Goal: Complete application form: Complete application form

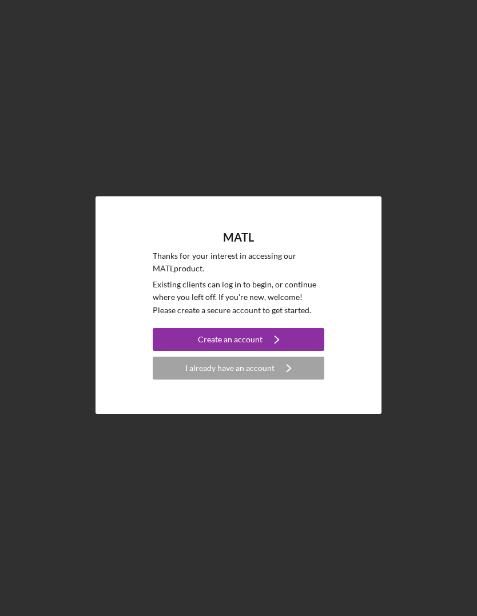
click at [146, 347] on div "MATL Thanks for your interest in accessing our MATL product. Existing clients c…" at bounding box center [239, 304] width 286 height 217
click at [164, 351] on button "Create an account Icon/Navigate" at bounding box center [239, 339] width 172 height 23
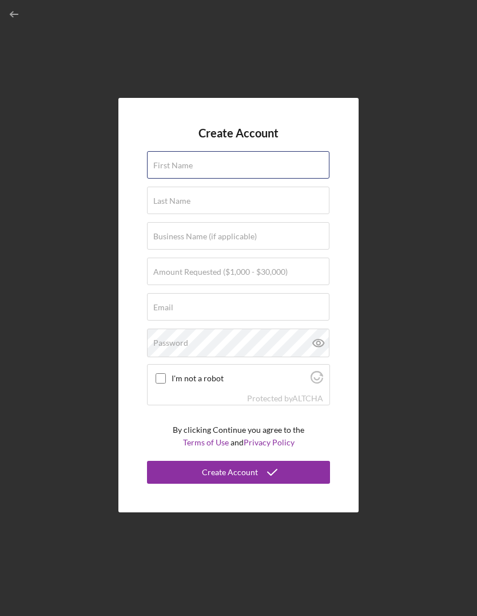
click at [166, 179] on input "First Name" at bounding box center [238, 164] width 183 height 27
type input "[PERSON_NAME]"
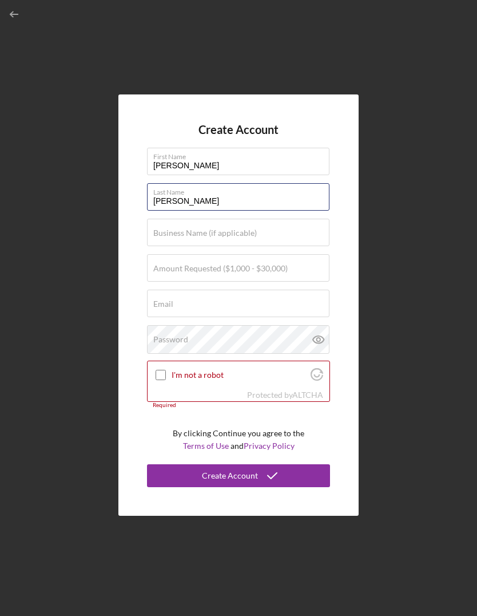
type input "Davis"
click at [148, 282] on input "Amount Requested ($1,000 - $30,000)" at bounding box center [238, 267] width 183 height 27
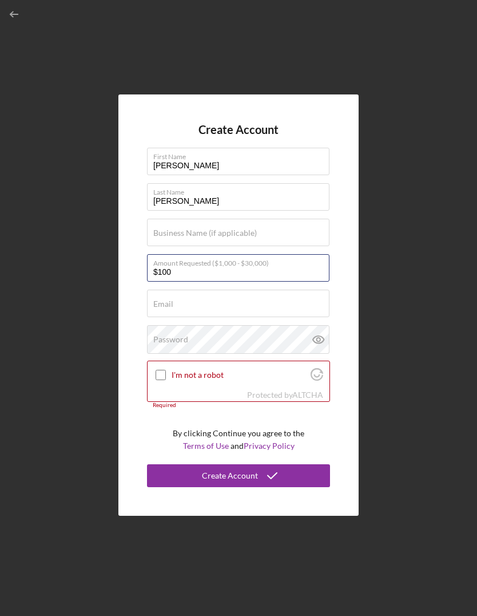
type input "$1,000"
click at [153, 317] on input "Email" at bounding box center [238, 303] width 183 height 27
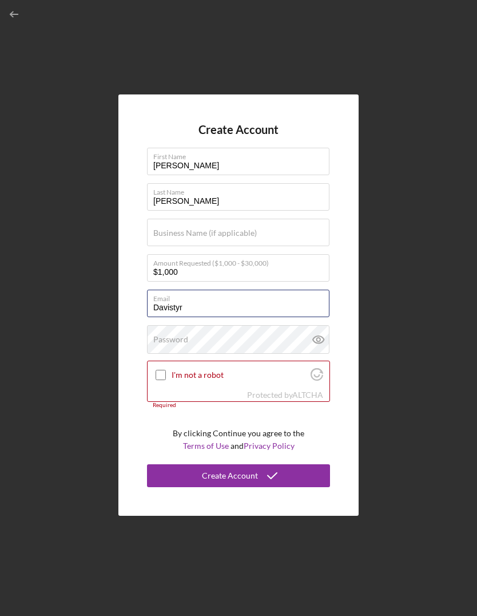
type input "Davistyr@"
type input "davistyr@icloud.com"
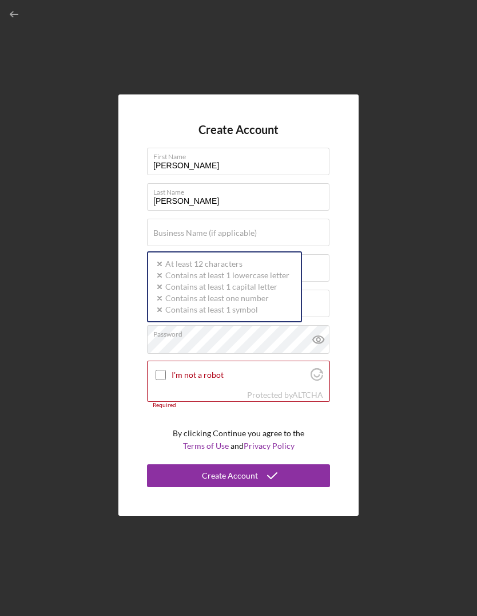
click at [109, 385] on div "Create Account First Name Tyrone Last Name Davis Business Name (if applicable) …" at bounding box center [239, 305] width 466 height 610
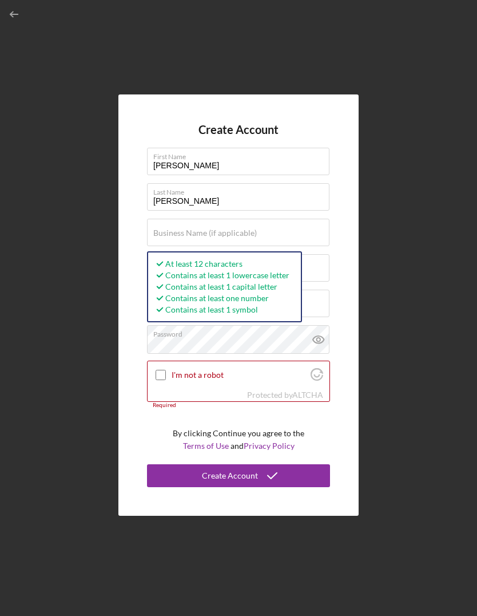
click at [153, 388] on div "I'm not a robot" at bounding box center [239, 374] width 182 height 27
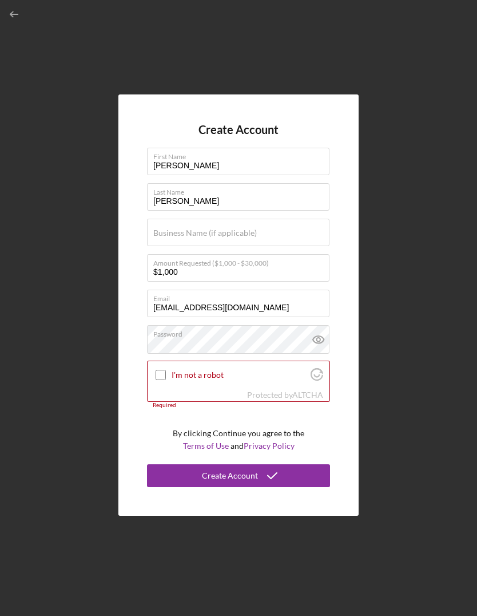
click at [150, 388] on div "I'm not a robot" at bounding box center [239, 374] width 182 height 27
click at [157, 380] on input "I'm not a robot" at bounding box center [161, 375] width 10 height 10
checkbox input "true"
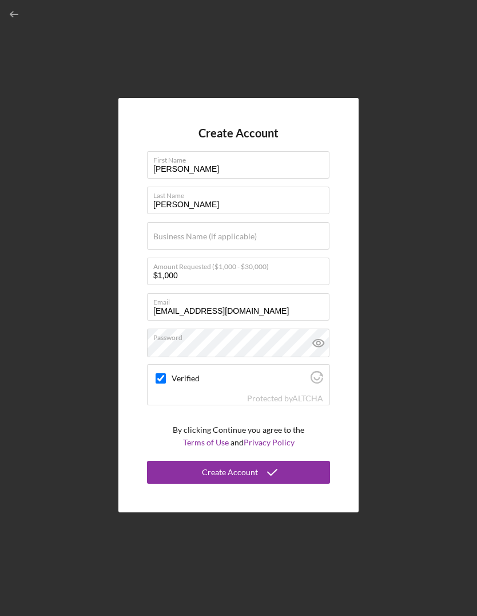
click at [152, 484] on button "Create Account" at bounding box center [238, 472] width 183 height 23
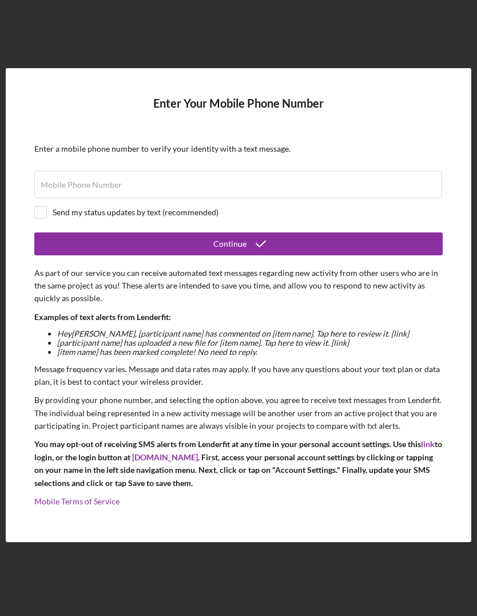
click at [36, 219] on div at bounding box center [40, 212] width 13 height 13
checkbox input "true"
click at [44, 189] on label "Mobile Phone Number" at bounding box center [81, 184] width 81 height 9
click at [44, 198] on input "Mobile Phone Number" at bounding box center [238, 184] width 408 height 27
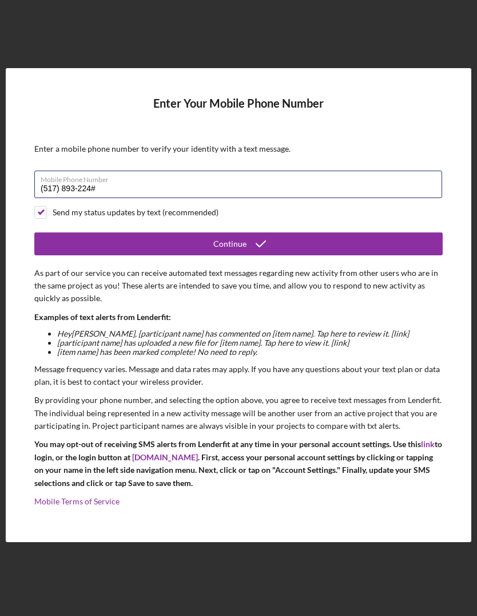
type input "(517) 893-2248"
click at [172, 255] on button "Continue" at bounding box center [238, 243] width 409 height 23
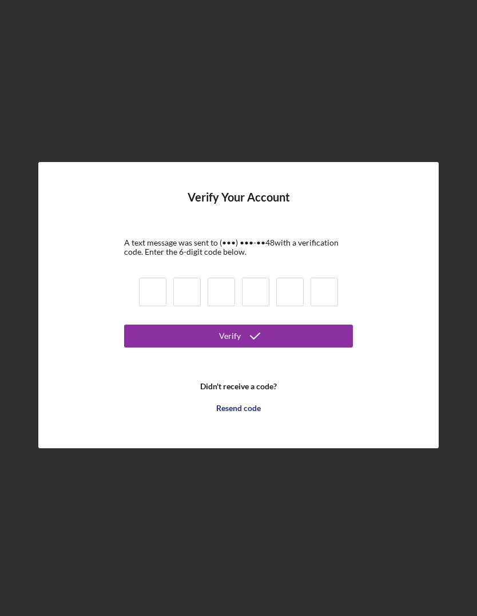
click at [155, 306] on input at bounding box center [152, 292] width 27 height 29
type input "5"
type input "2"
type input "9"
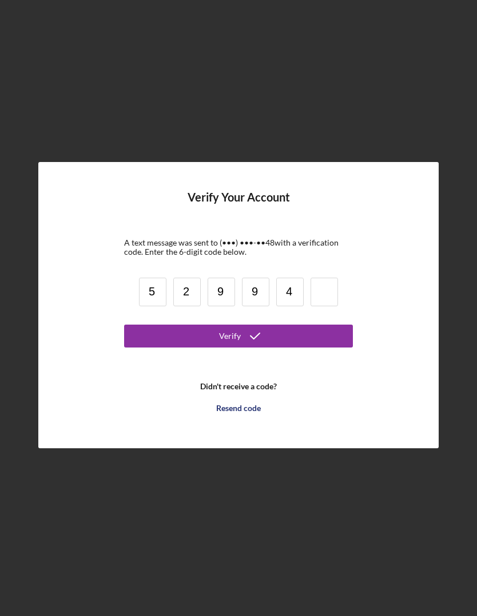
type input "4"
click at [190, 306] on input "2" at bounding box center [186, 292] width 27 height 29
type input "2"
type input "9"
click at [298, 306] on input "4" at bounding box center [289, 292] width 27 height 29
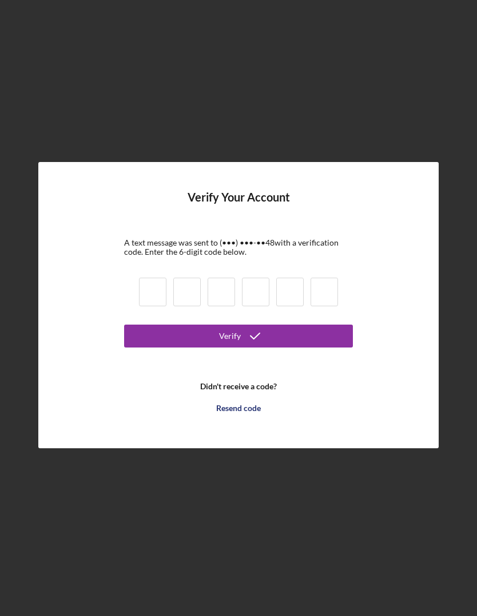
type input "5"
type input "2"
type input "9"
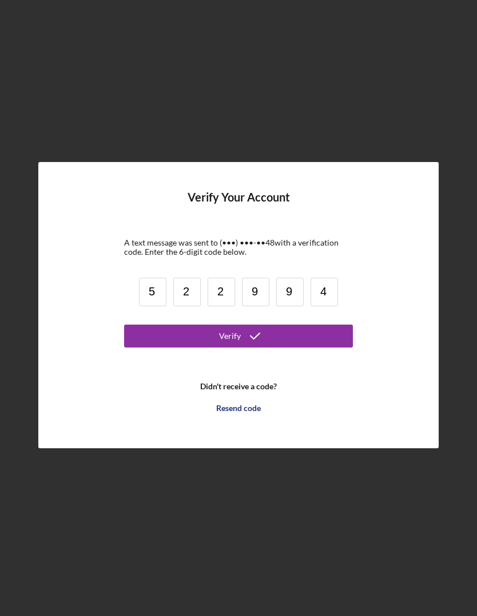
type input "4"
click at [181, 347] on button "Verify" at bounding box center [238, 335] width 229 height 23
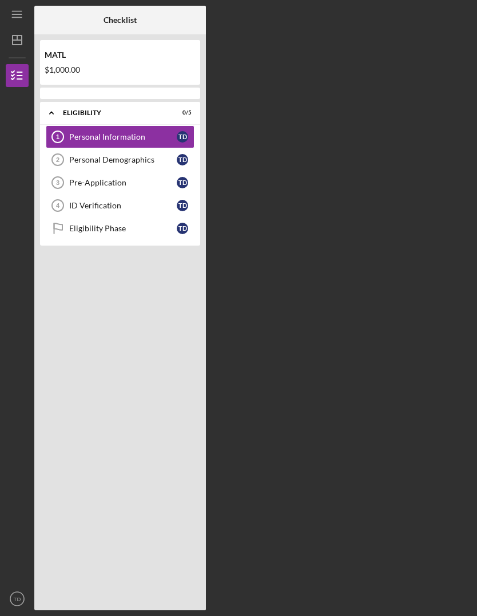
scroll to position [39, 0]
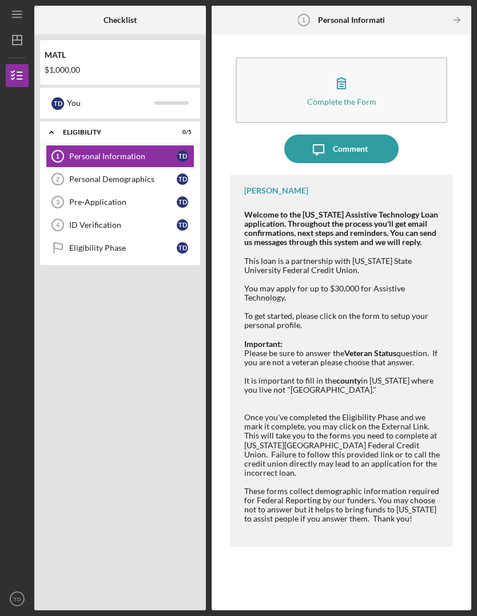
click at [343, 97] on div "Complete the Form" at bounding box center [341, 101] width 69 height 9
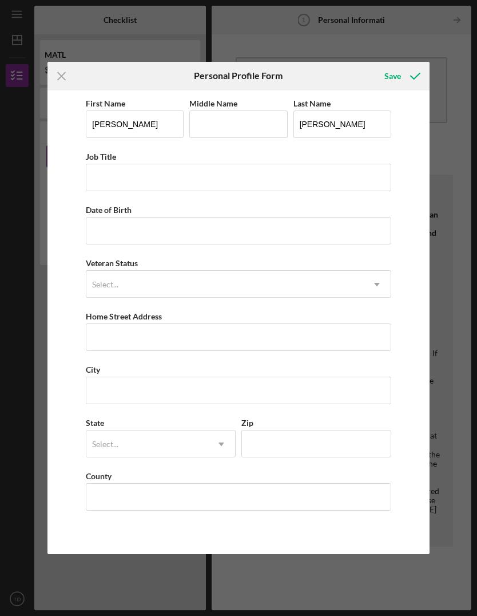
click at [68, 162] on div "First Name Tyrone Middle Name Last Name Davis Job Title Date of Birth Veteran S…" at bounding box center [238, 322] width 382 height 464
click at [97, 182] on input "Job Title" at bounding box center [239, 177] width 306 height 27
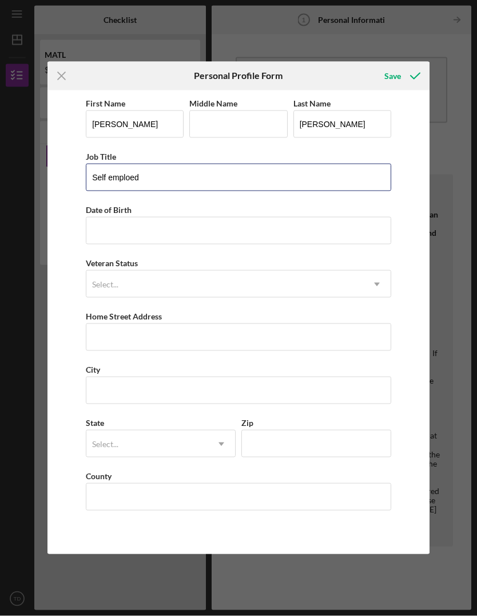
type input "Self emploed"
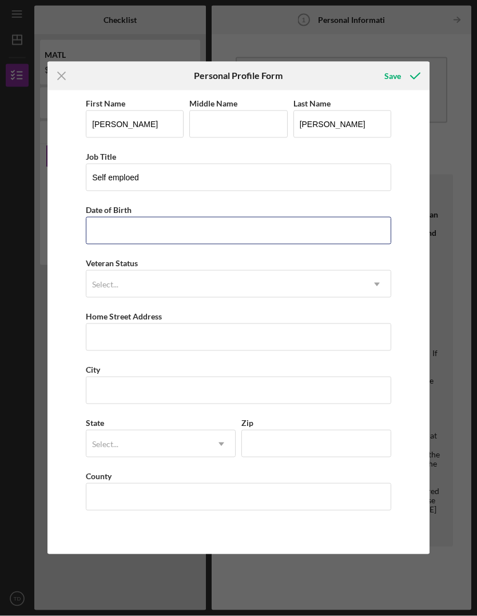
click at [96, 229] on input "Date of Birth" at bounding box center [239, 230] width 306 height 27
type input "07/16/1970"
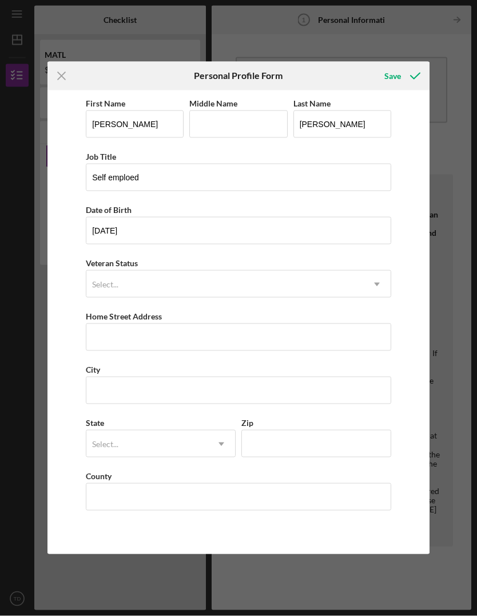
click at [85, 286] on div "First Name Tyrone Middle Name Last Name Davis Job Title Self emploed Date of Bi…" at bounding box center [238, 322] width 382 height 464
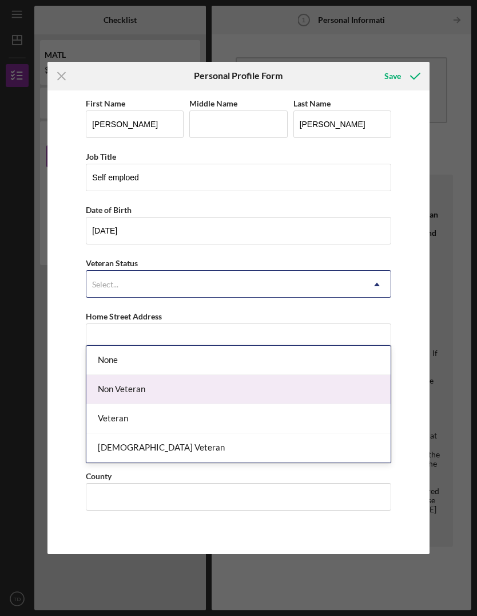
click at [100, 375] on div "Non Veteran" at bounding box center [238, 389] width 304 height 29
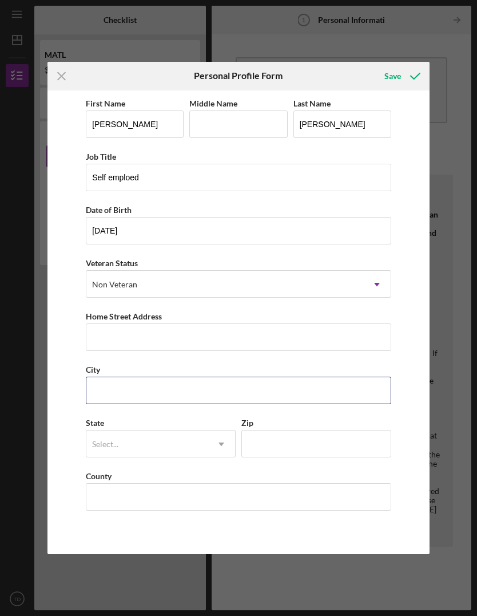
click at [97, 397] on input "City" at bounding box center [239, 390] width 306 height 27
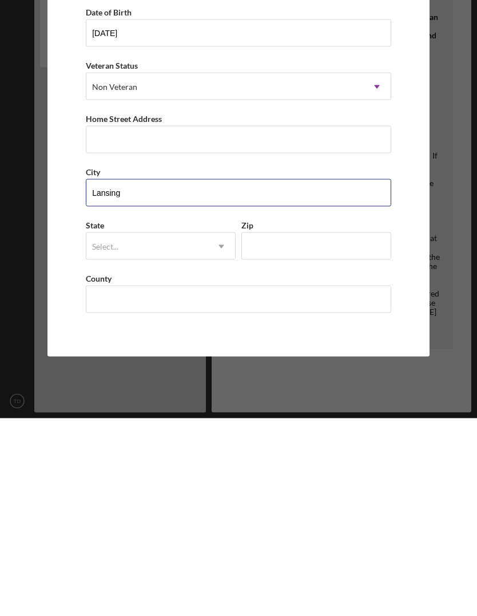
type input "Lansing"
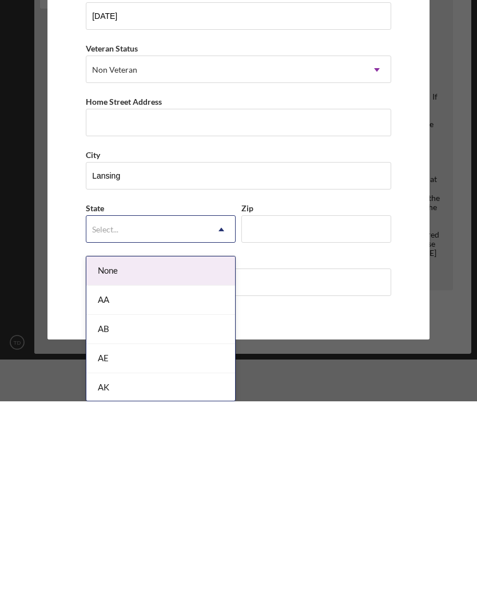
scroll to position [39, 0]
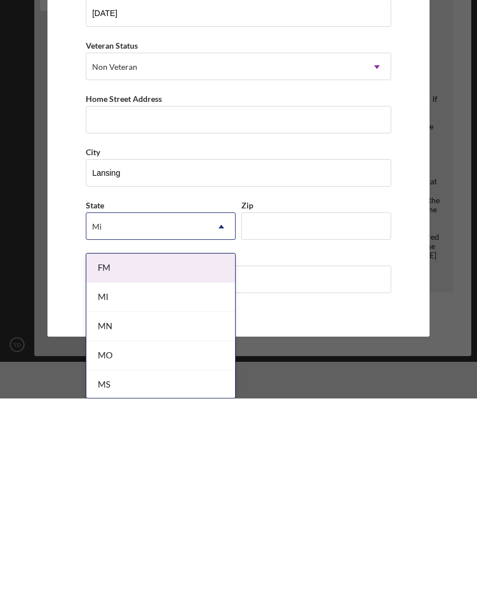
click at [94, 500] on div "MI" at bounding box center [160, 514] width 149 height 29
type input "Mi"
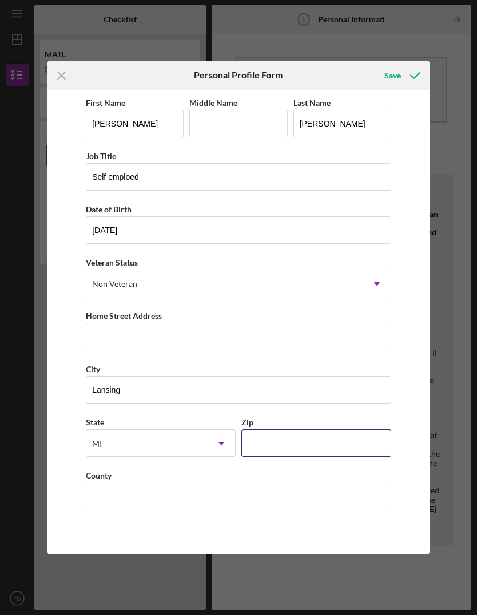
click at [316, 446] on input "Zip" at bounding box center [316, 443] width 150 height 27
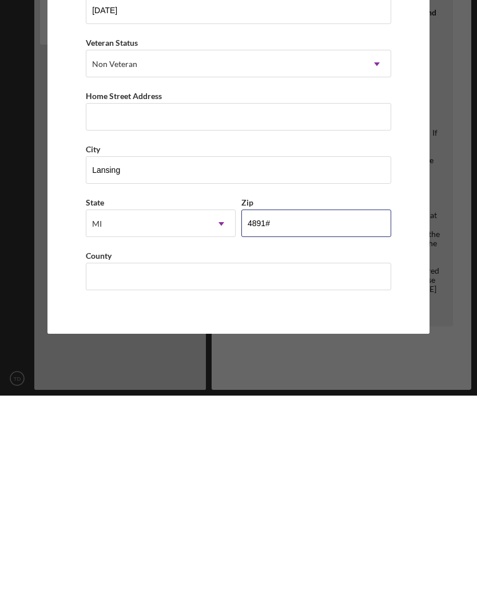
type input "48912"
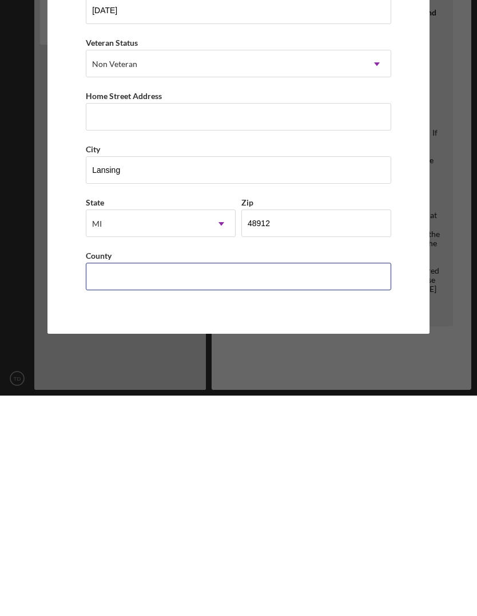
click at [96, 483] on input "County" at bounding box center [239, 496] width 306 height 27
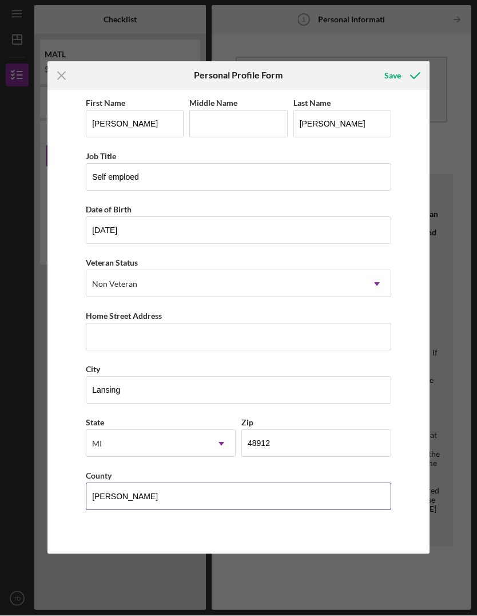
type input "Ingham"
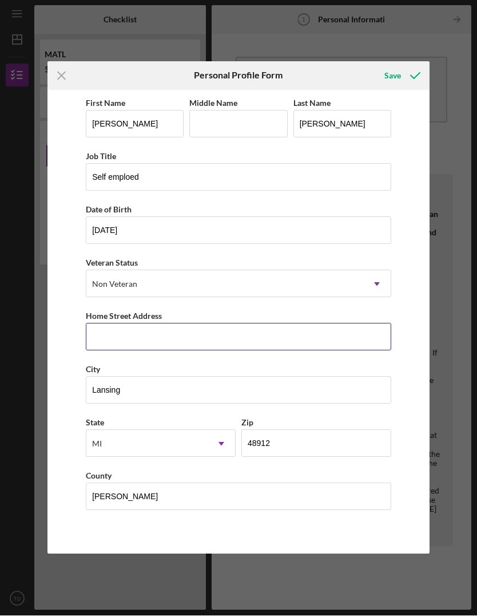
click at [87, 342] on input "Home Street Address" at bounding box center [239, 336] width 306 height 27
type input "4"
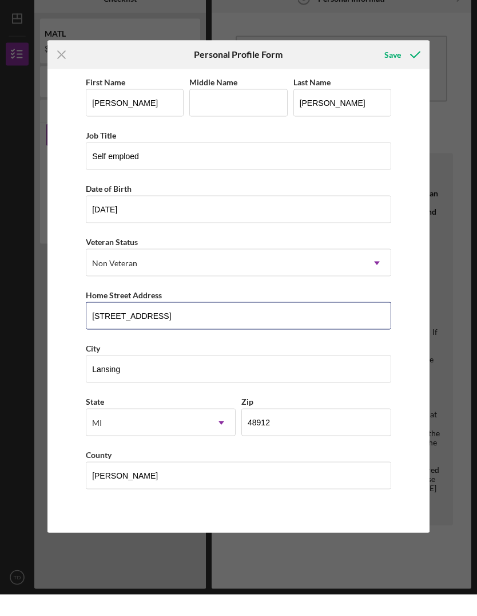
type input "524 Erie St Apt.303"
click at [395, 65] on div "Save" at bounding box center [393, 76] width 17 height 23
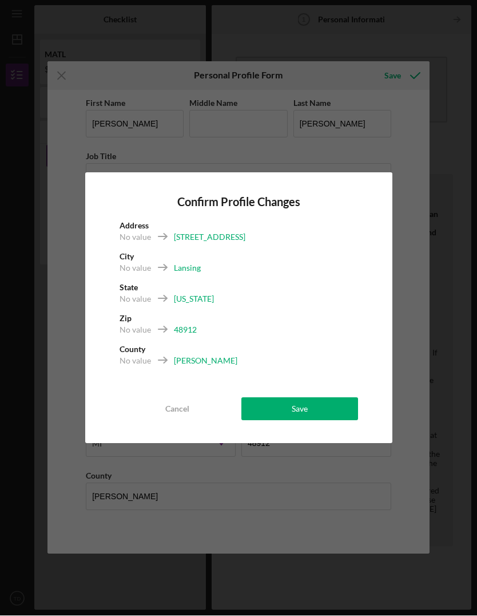
click at [311, 409] on button "Save" at bounding box center [299, 409] width 117 height 23
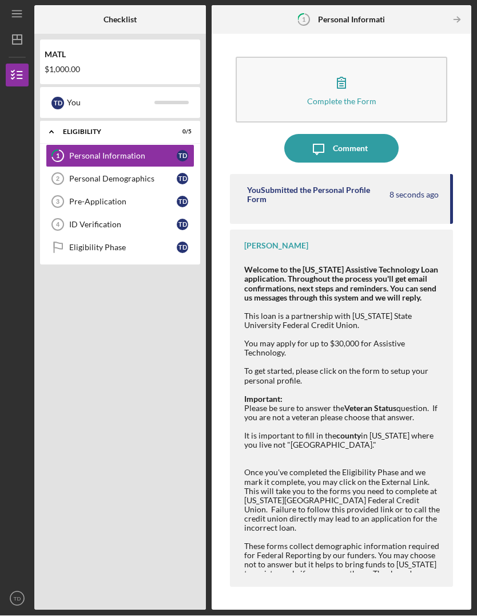
click at [86, 175] on div "Personal Demographics" at bounding box center [123, 179] width 108 height 9
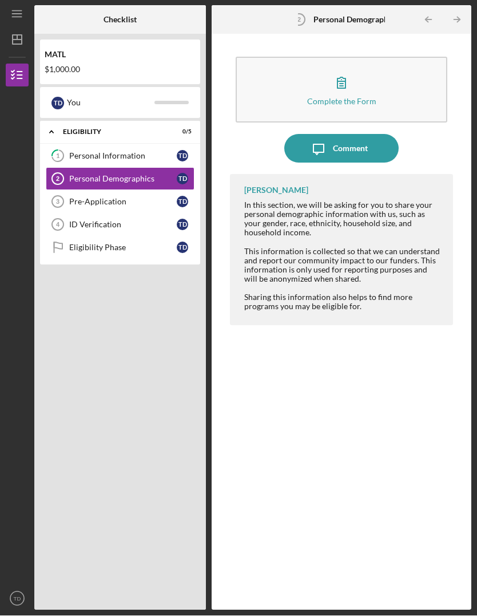
click at [351, 69] on icon "button" at bounding box center [341, 83] width 29 height 29
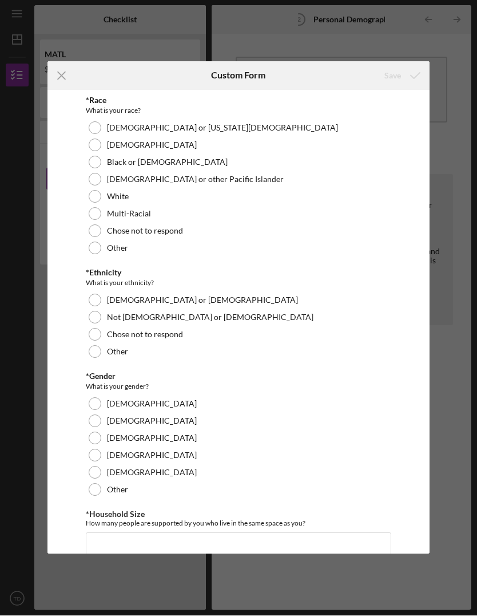
click at [78, 193] on div "*Race What is your race? American Indian or Alaska Native Asian Black or Africa…" at bounding box center [238, 322] width 382 height 464
click at [90, 212] on div at bounding box center [95, 214] width 13 height 13
click at [93, 298] on div at bounding box center [95, 300] width 13 height 13
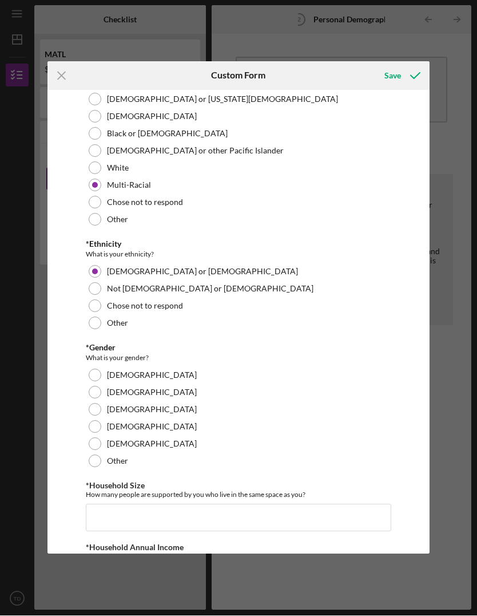
scroll to position [30, 0]
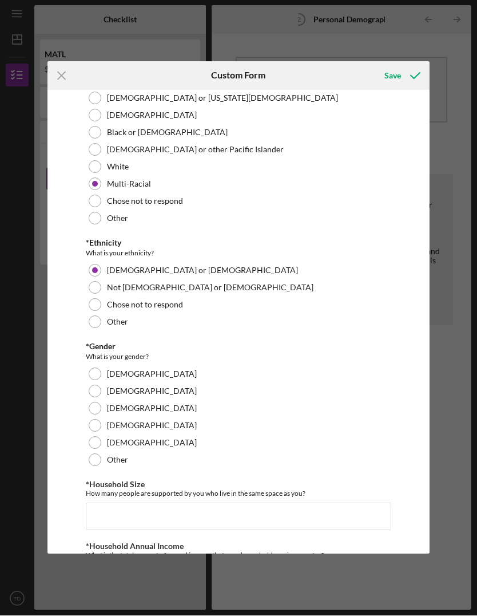
click at [96, 389] on div at bounding box center [95, 391] width 13 height 13
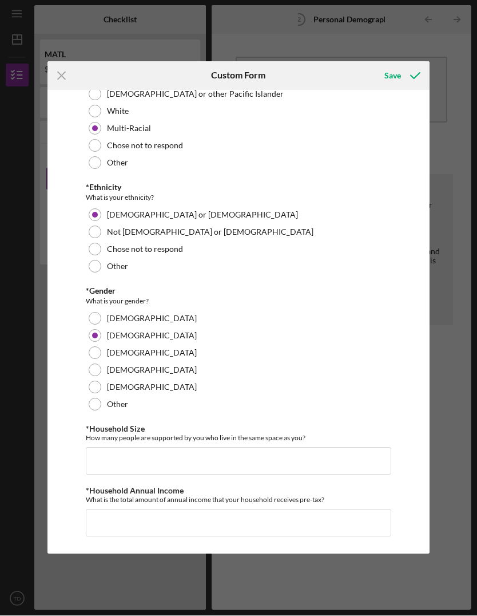
scroll to position [87, 0]
click at [96, 462] on input "*Household Size" at bounding box center [239, 460] width 306 height 27
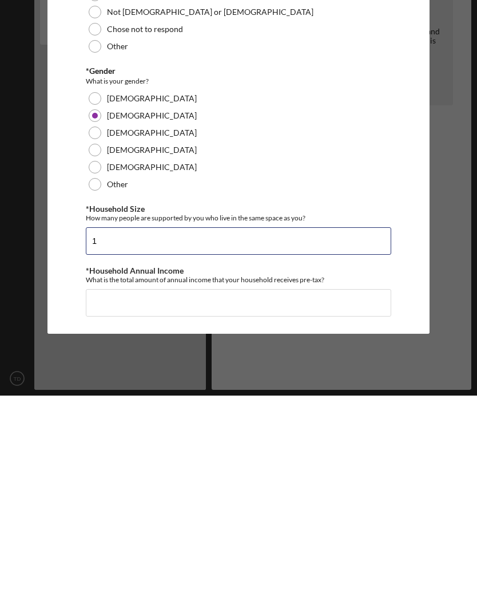
scroll to position [39, 0]
type input "1"
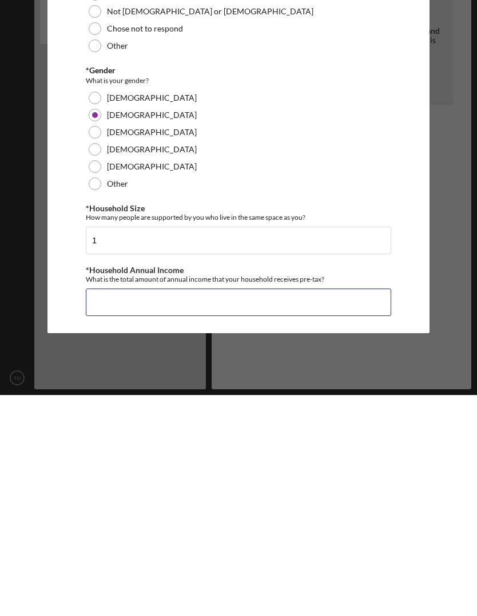
click at [97, 509] on input "*Household Annual Income" at bounding box center [239, 522] width 306 height 27
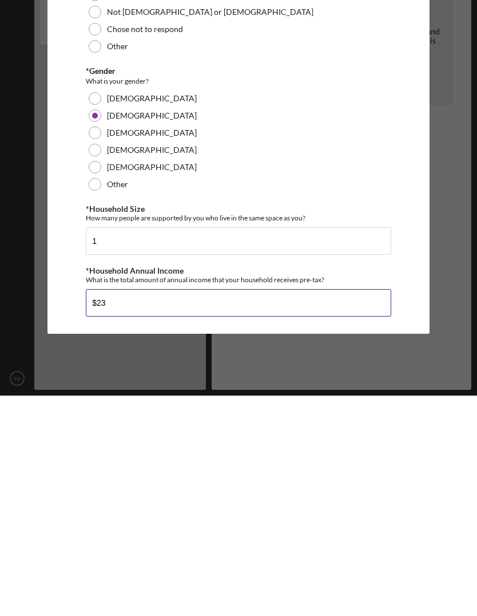
type input "$2"
type input "$24,000"
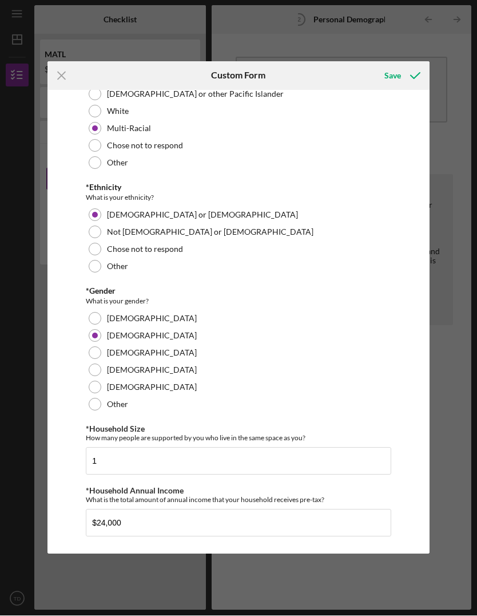
click at [409, 81] on icon "submit" at bounding box center [415, 76] width 29 height 29
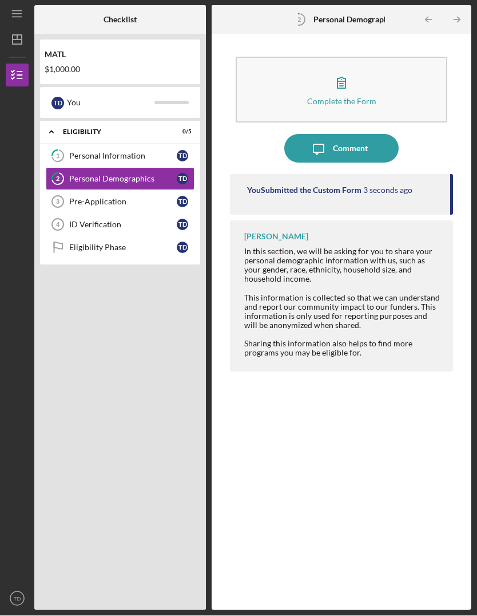
click at [78, 197] on div "Pre-Application" at bounding box center [123, 201] width 108 height 9
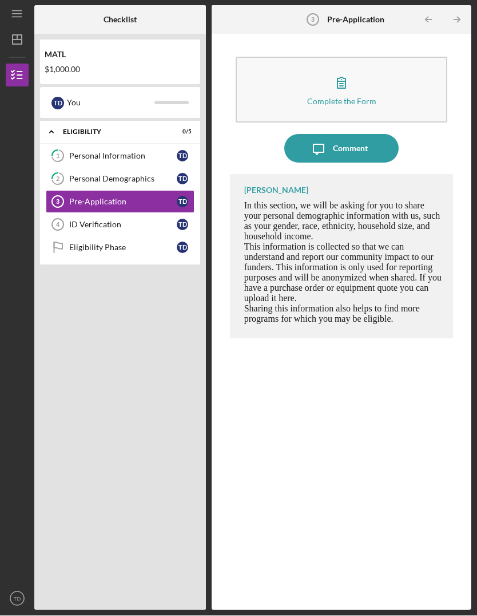
click at [396, 64] on button "Complete the Form Form" at bounding box center [342, 90] width 212 height 66
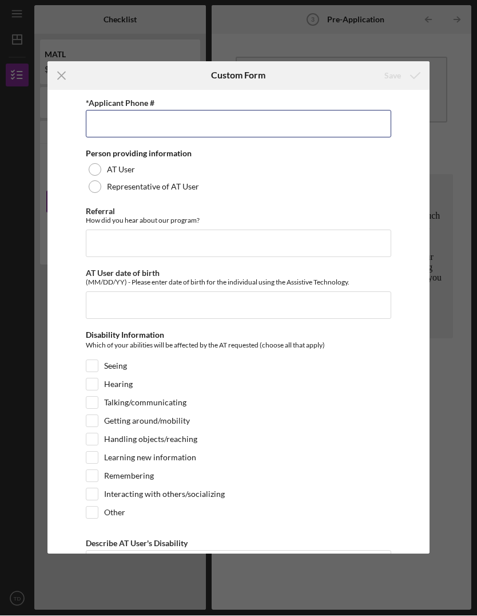
click at [90, 128] on input "*Applicant Phone #" at bounding box center [239, 123] width 306 height 27
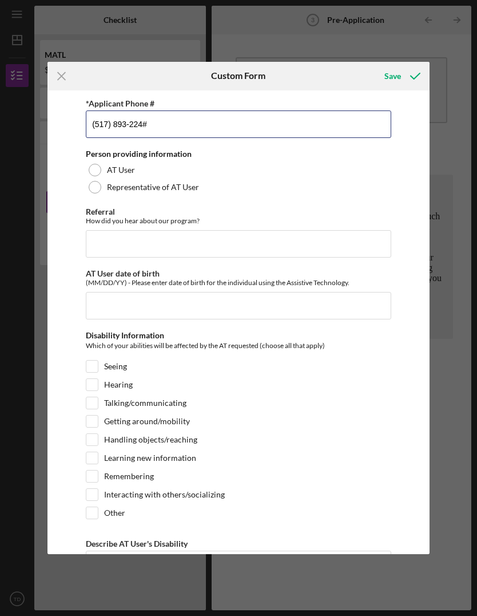
type input "(517) 893-2248"
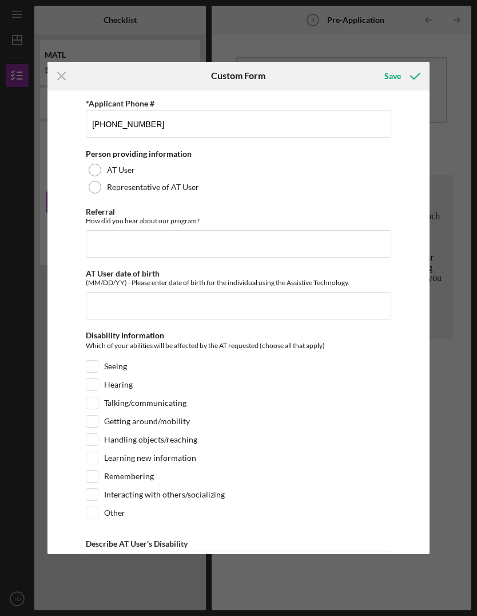
click at [93, 175] on div at bounding box center [95, 170] width 13 height 13
click at [92, 246] on input "Referral" at bounding box center [239, 243] width 306 height 27
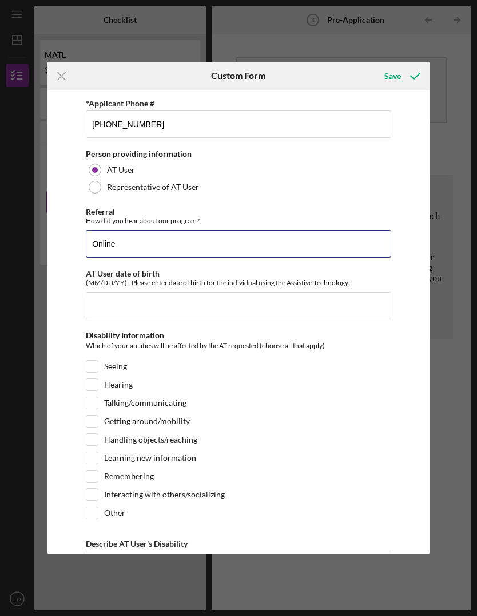
type input "Online"
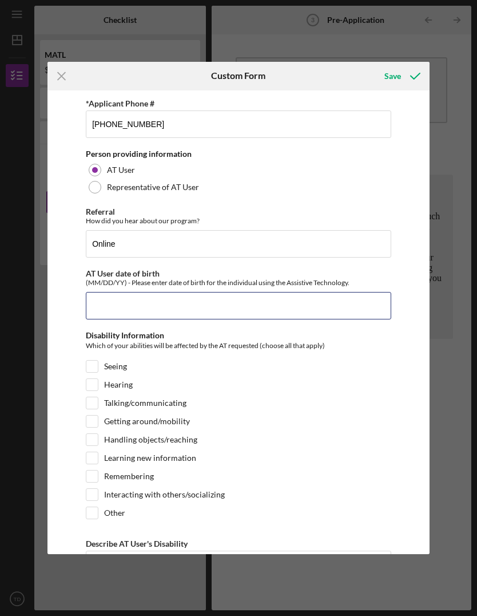
click at [89, 306] on input "AT User date of birth" at bounding box center [239, 305] width 306 height 27
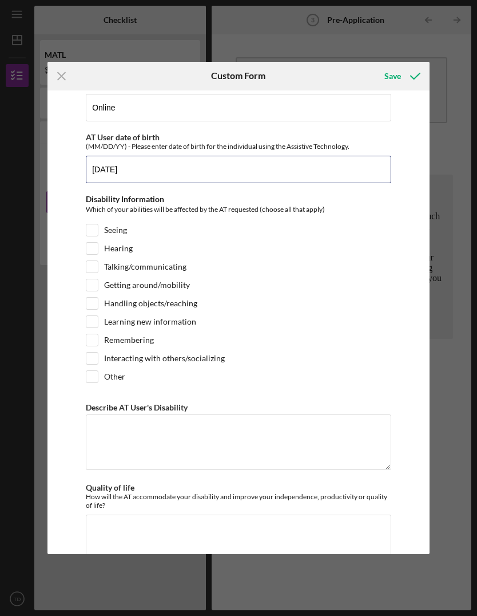
scroll to position [138, 0]
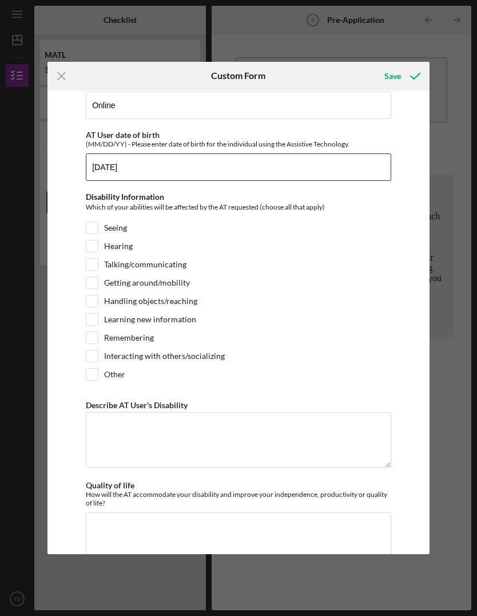
type input "07/16/70"
click at [90, 288] on input "Getting around/mobility" at bounding box center [91, 282] width 11 height 11
checkbox input "true"
click at [91, 300] on input "Handling objects/reaching" at bounding box center [91, 300] width 11 height 11
checkbox input "true"
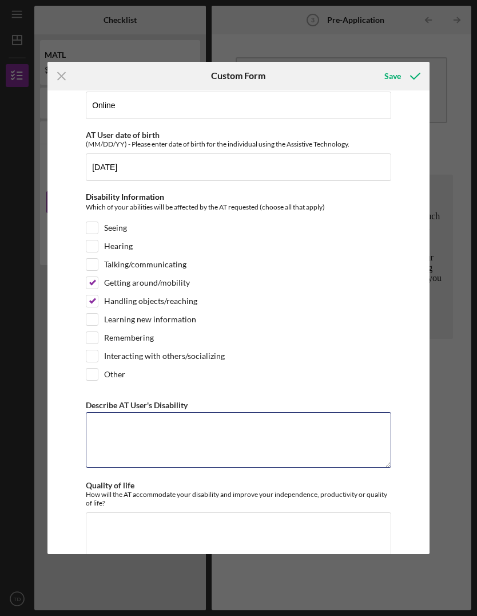
click at [100, 439] on textarea "Describe AT User's Disability" at bounding box center [239, 439] width 306 height 55
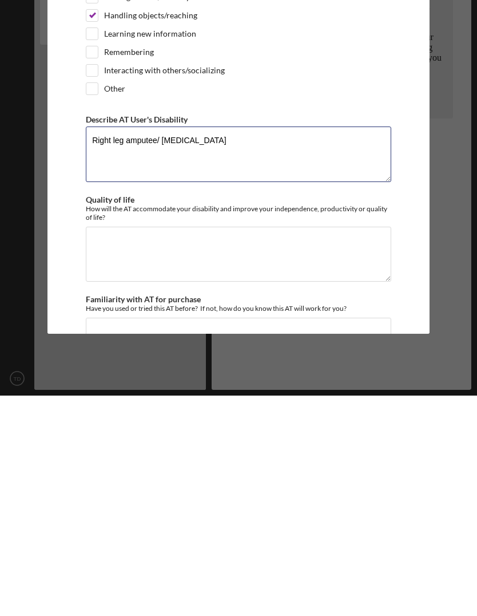
scroll to position [205, 0]
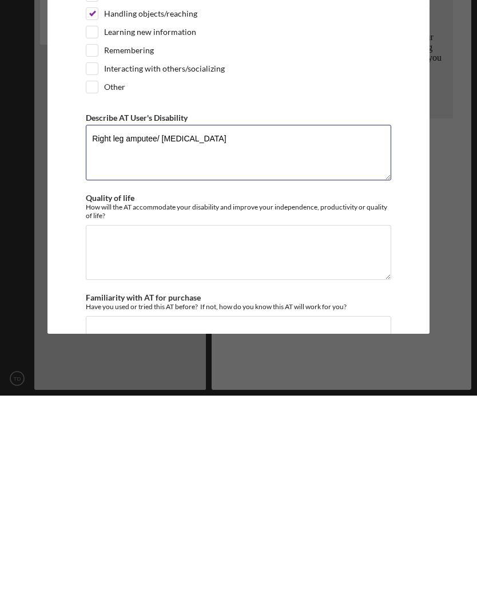
type textarea "Right leg amputee/ dialysis"
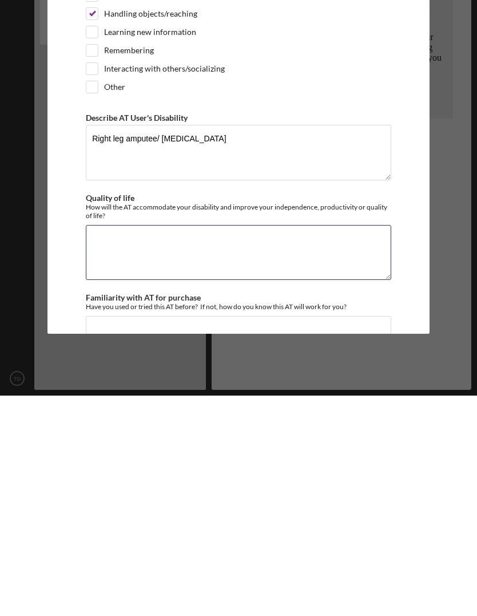
click at [102, 445] on textarea "Quality of life" at bounding box center [239, 472] width 306 height 55
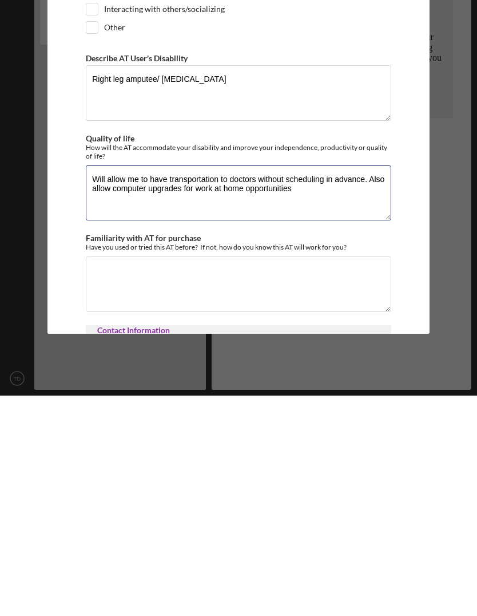
scroll to position [274, 0]
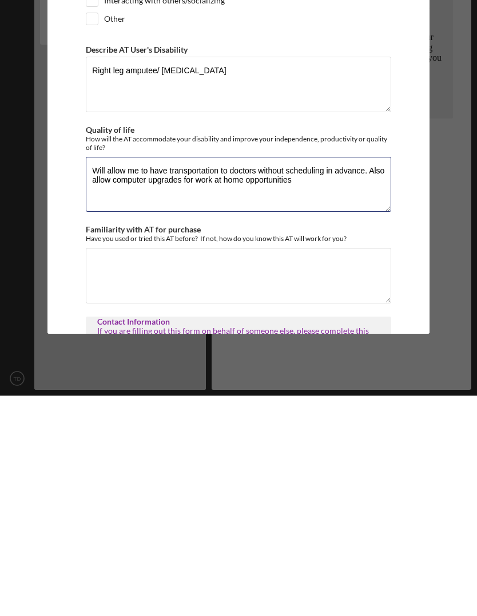
type textarea "Will allow me to have transportation to doctors without scheduling in advance. …"
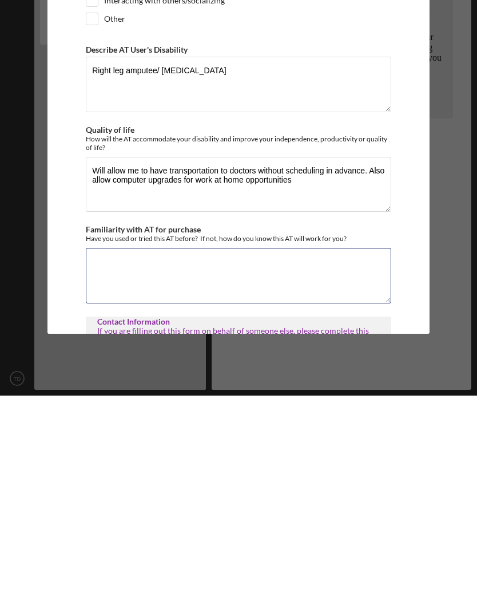
click at [107, 468] on textarea "Familiarity with AT for purchase" at bounding box center [239, 495] width 306 height 55
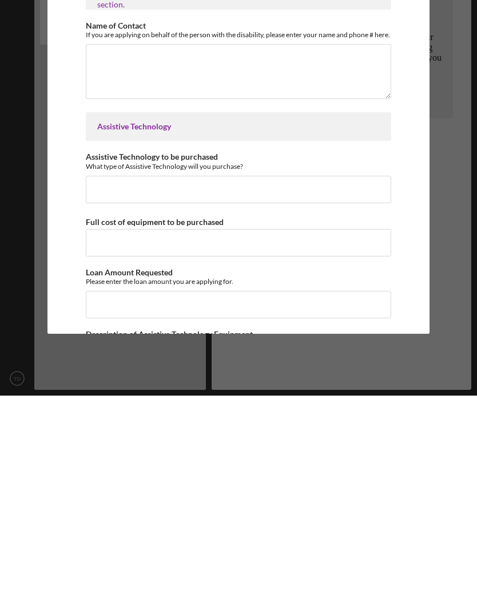
scroll to position [609, 0]
type textarea "Opportunity for transportation and computer/software upgrades for work at home …"
click at [100, 395] on input "Assistive Technology to be purchased" at bounding box center [239, 408] width 306 height 27
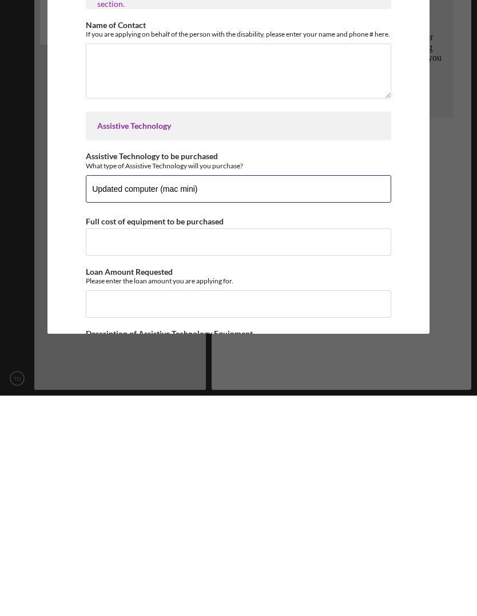
type input "Updated computer (mac mini)"
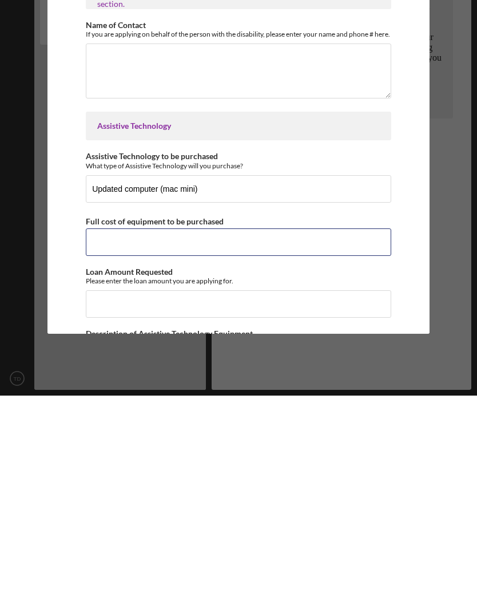
click at [103, 449] on input "Full cost of equipment to be purchased" at bounding box center [239, 462] width 306 height 27
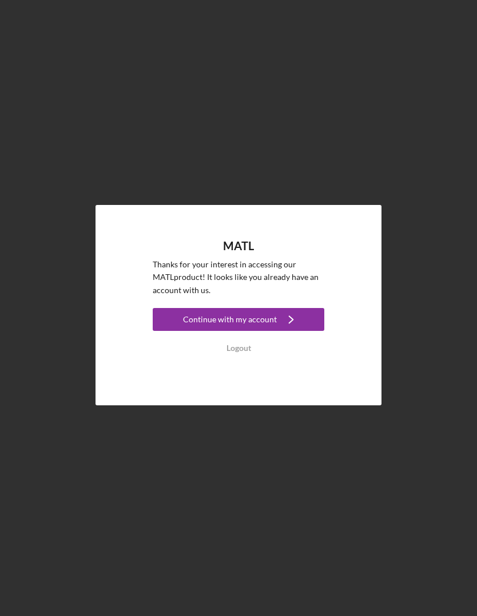
click at [167, 331] on button "Continue with my account Icon/Navigate" at bounding box center [239, 319] width 172 height 23
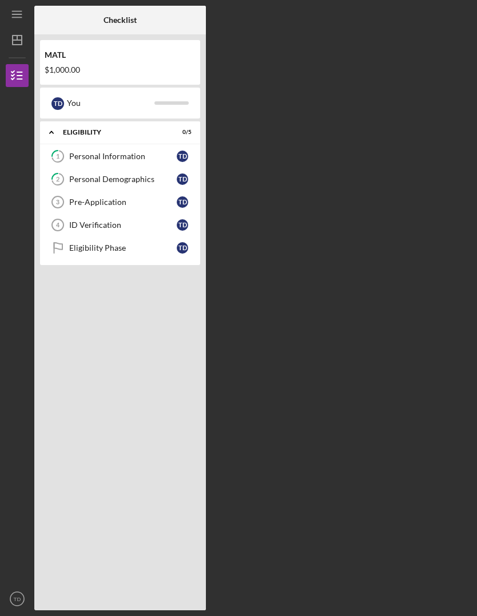
click at [94, 207] on link "Pre-Application 3 Pre-Application T D" at bounding box center [120, 202] width 149 height 23
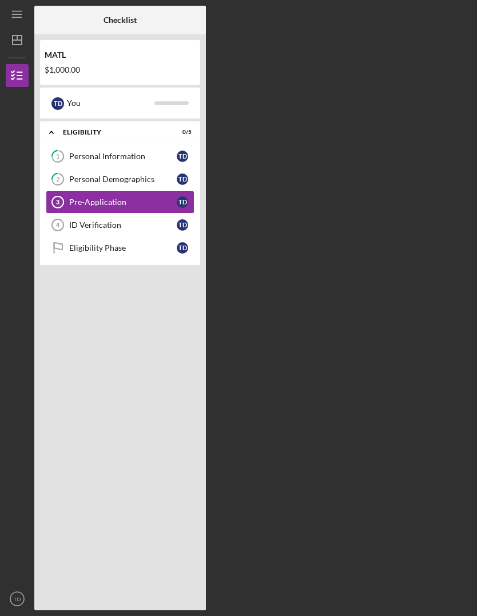
scroll to position [39, 0]
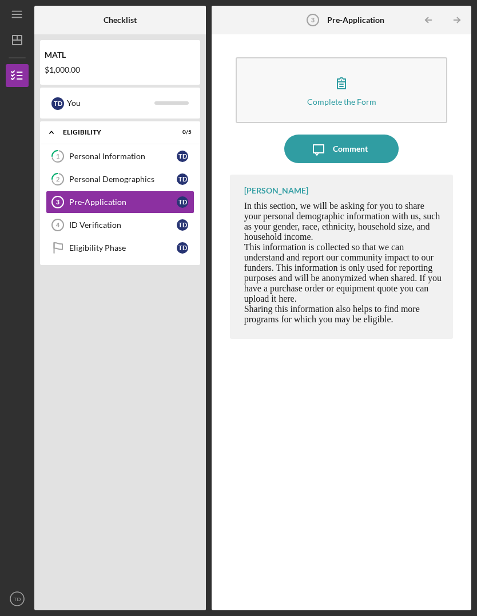
click at [256, 57] on button "Complete the Form Form" at bounding box center [342, 90] width 212 height 66
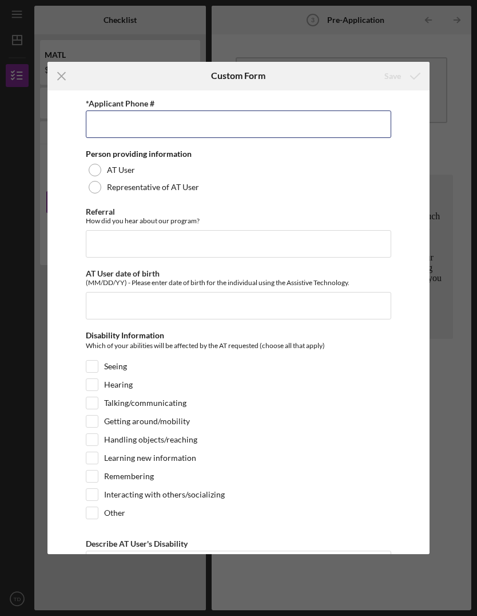
click at [88, 126] on input "*Applicant Phone #" at bounding box center [239, 123] width 306 height 27
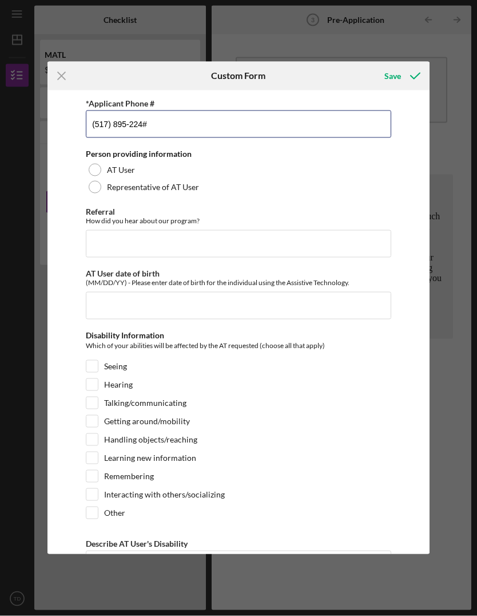
type input "(517) 895-2248"
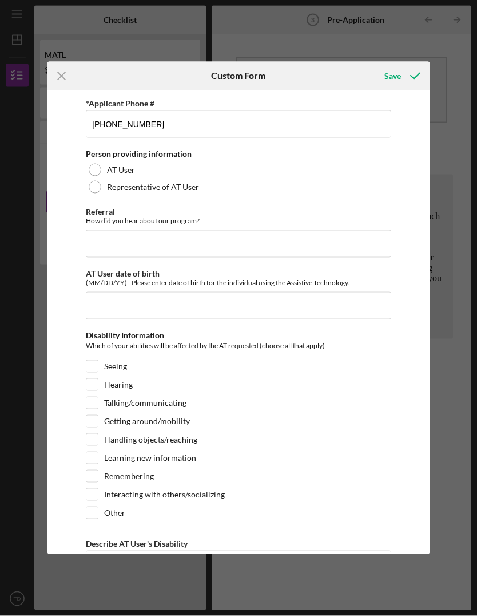
click at [88, 168] on div "AT User" at bounding box center [239, 169] width 306 height 17
click at [95, 244] on input "Referral" at bounding box center [239, 243] width 306 height 27
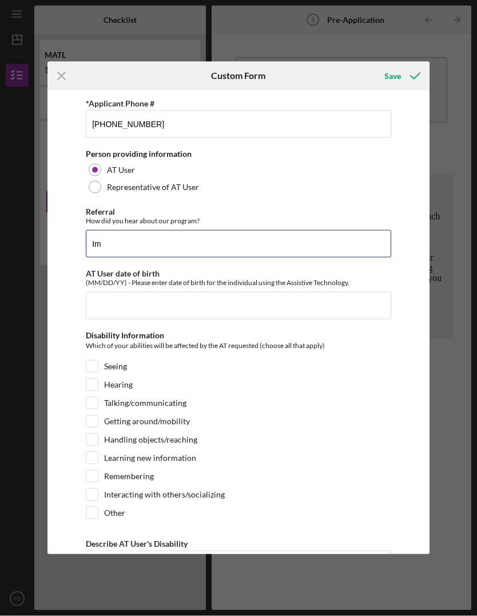
type input "I"
type input "Online search/Tri county office of aging"
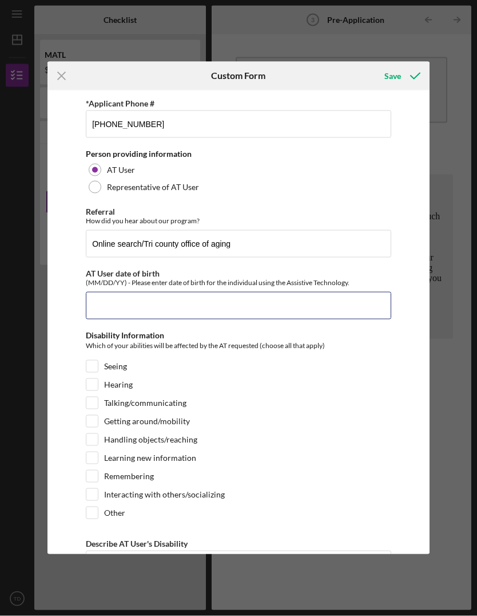
click at [99, 319] on input "AT User date of birth" at bounding box center [239, 305] width 306 height 27
type input "07/16/"
click at [401, 76] on button "Save" at bounding box center [401, 76] width 57 height 23
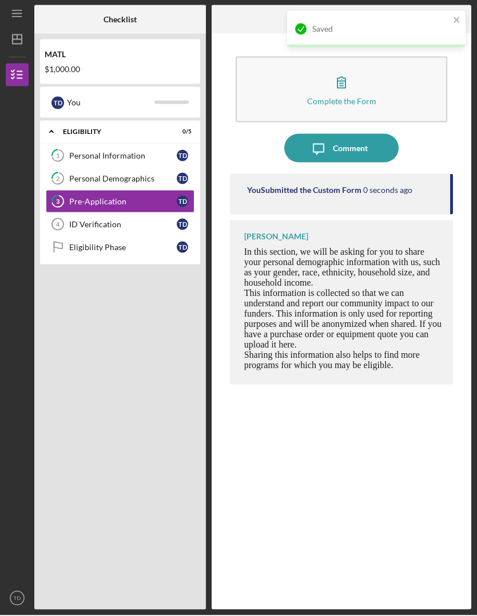
scroll to position [39, 0]
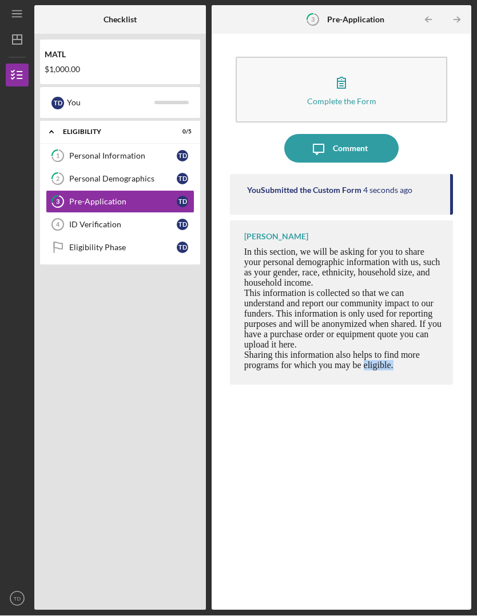
click at [334, 134] on div "Comment" at bounding box center [350, 148] width 35 height 29
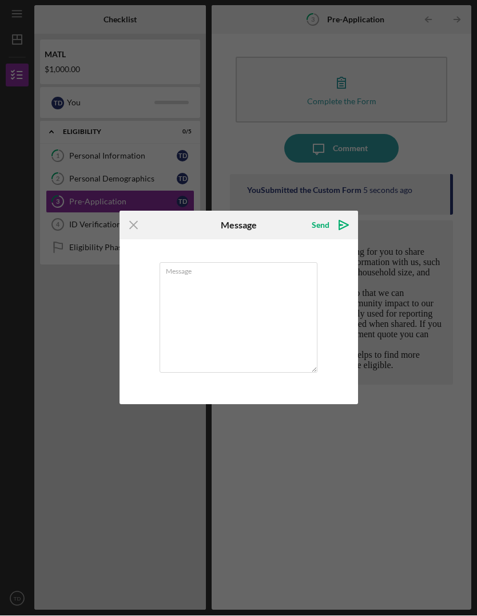
click at [262, 66] on div "Icon/Menu Close Message Send Icon/icon-invite-send Message Cancel Send Icon/ico…" at bounding box center [238, 308] width 477 height 616
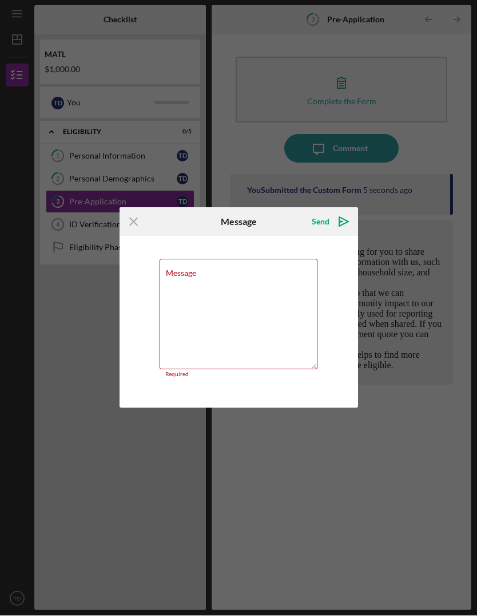
click at [290, 66] on div "Icon/Menu Close Message Send Icon/icon-invite-send Message Required Cancel Send…" at bounding box center [238, 308] width 477 height 616
click at [133, 228] on icon "Icon/Menu Close" at bounding box center [134, 222] width 29 height 29
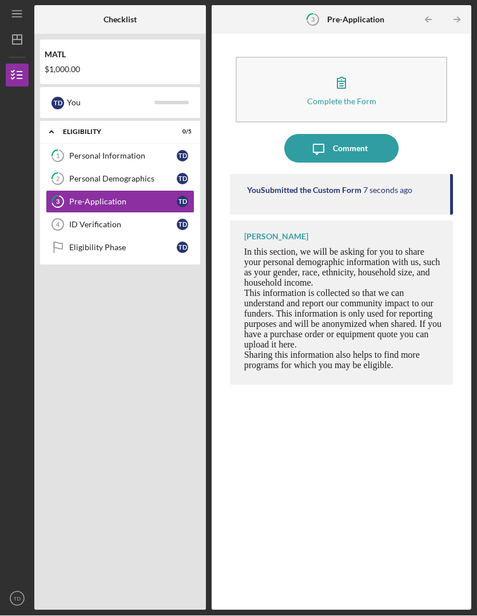
click at [271, 62] on button "Complete the Form Form" at bounding box center [342, 90] width 212 height 66
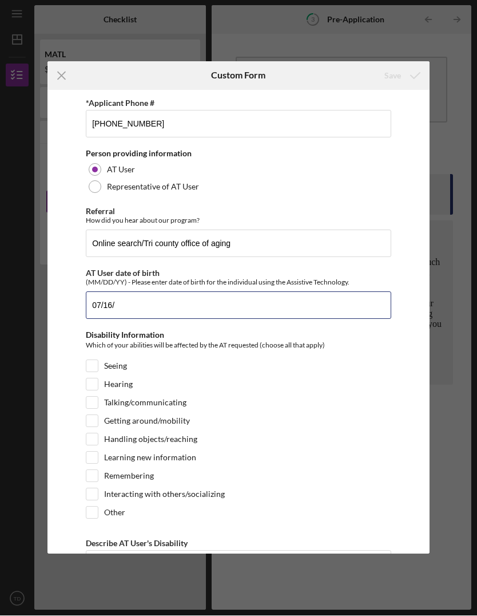
click at [98, 313] on input "07/16/" at bounding box center [239, 305] width 306 height 27
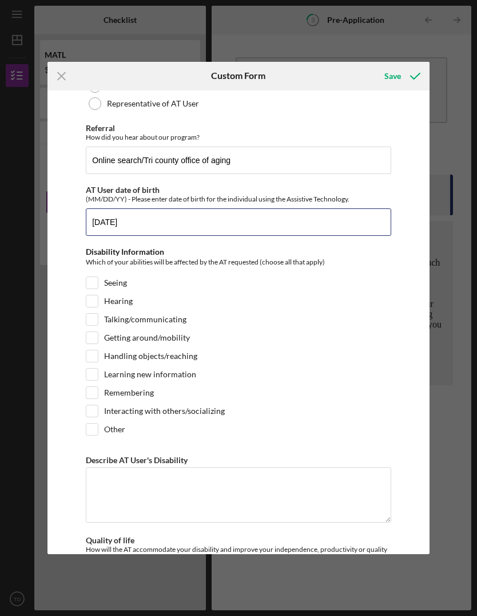
scroll to position [89, 0]
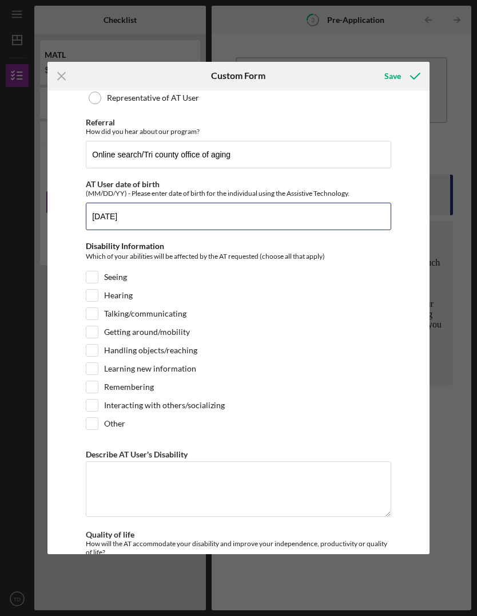
type input "07/16/70"
click at [85, 340] on div "*Applicant Phone # (517) 895-2248 Person providing information AT User Represen…" at bounding box center [238, 322] width 382 height 464
click at [90, 335] on input "Getting around/mobility" at bounding box center [91, 331] width 11 height 11
checkbox input "true"
click at [76, 377] on div "*Applicant Phone # (517) 895-2248 Person providing information AT User Represen…" at bounding box center [238, 322] width 382 height 464
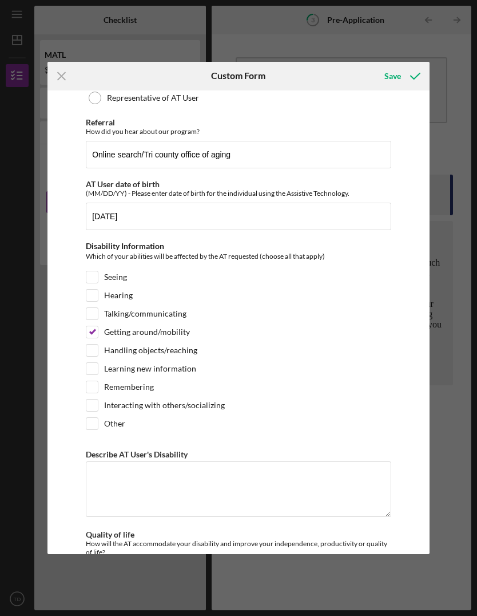
click at [95, 411] on input "Interacting with others/socializing" at bounding box center [91, 404] width 11 height 11
checkbox input "true"
click at [78, 478] on div "*Applicant Phone # (517) 895-2248 Person providing information AT User Represen…" at bounding box center [238, 322] width 382 height 464
click at [102, 490] on textarea "Describe AT User's Disability" at bounding box center [239, 488] width 306 height 55
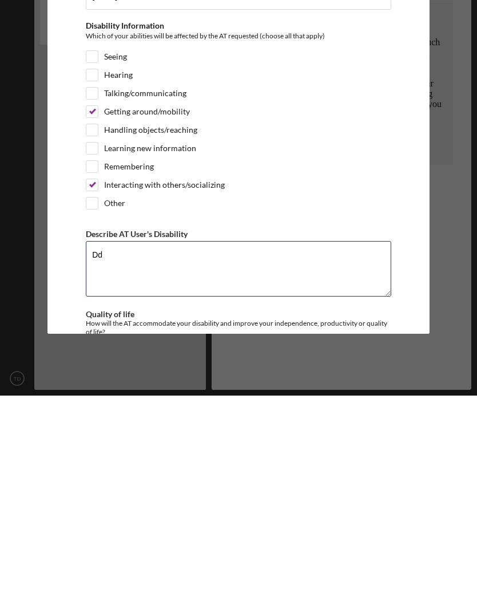
type textarea "D"
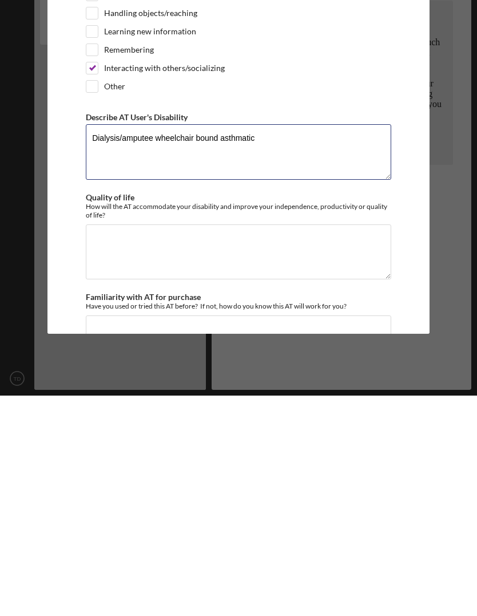
scroll to position [209, 0]
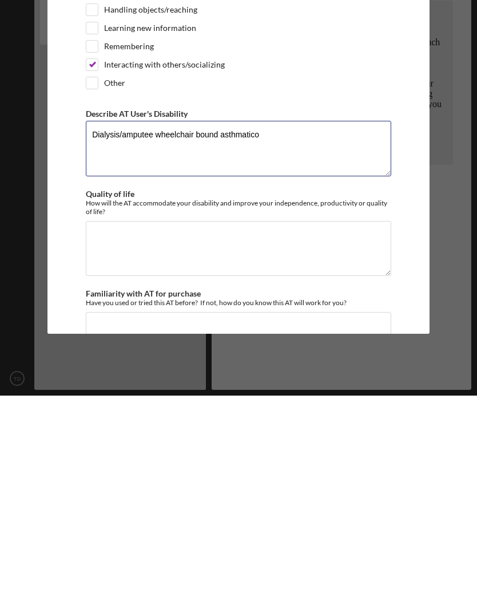
type textarea "Dialysis/amputee wheelchair bound asthmatico"
click at [88, 284] on div "*Applicant Phone # (517) 895-2248 Person providing information AT User Represen…" at bounding box center [239, 626] width 306 height 1478
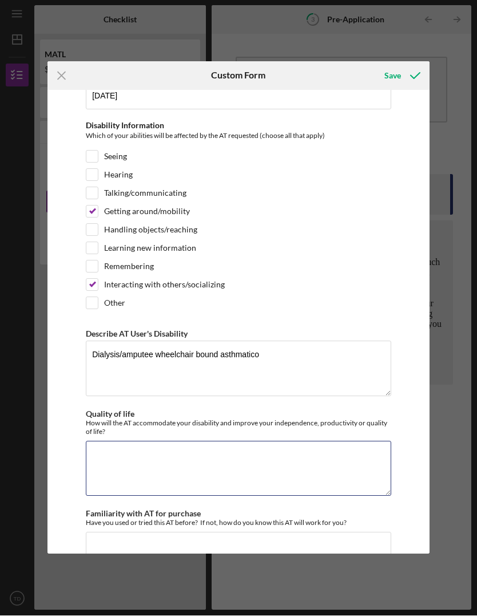
click at [94, 478] on textarea "Quality of life" at bounding box center [239, 468] width 306 height 55
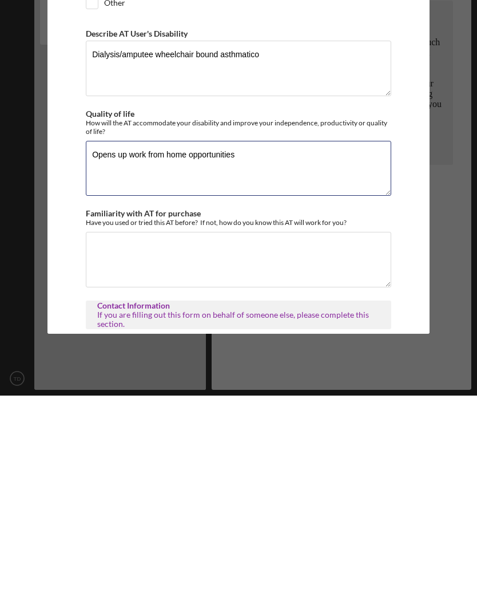
scroll to position [309, 0]
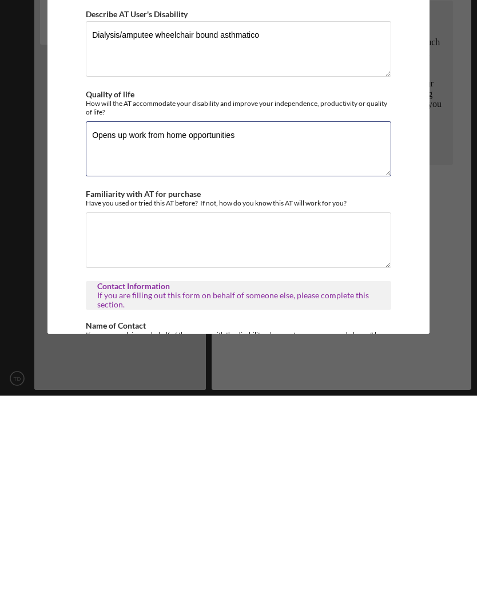
type textarea "Opens up work from home opportunities"
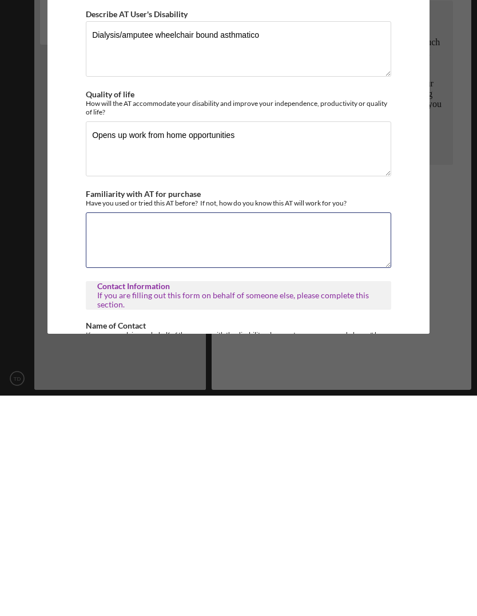
click at [102, 433] on textarea "Familiarity with AT for purchase" at bounding box center [239, 460] width 306 height 55
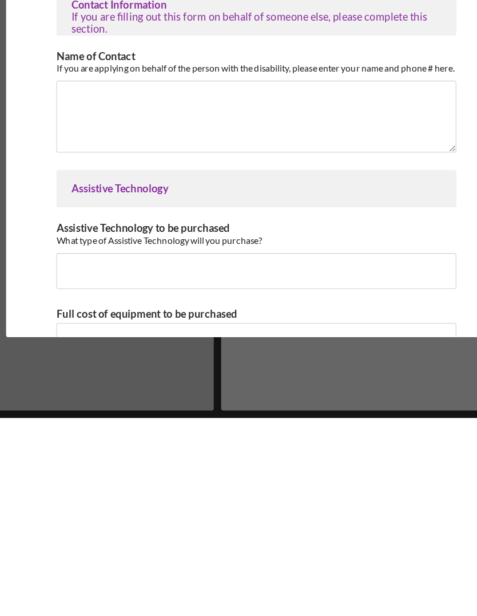
scroll to position [521, 0]
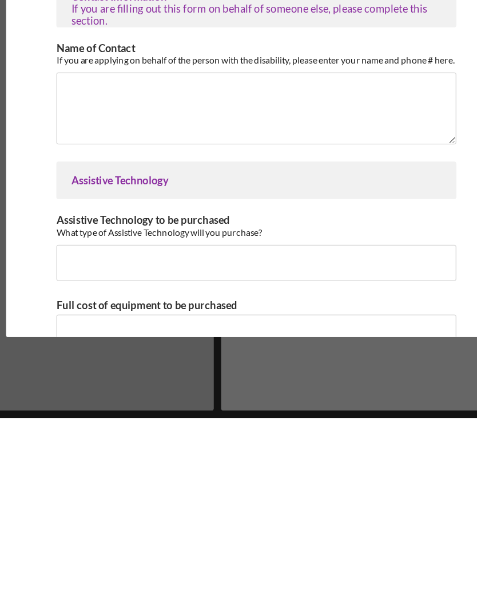
type textarea "Allow purchase os upgraded computer who h would allow work from home opportunit…"
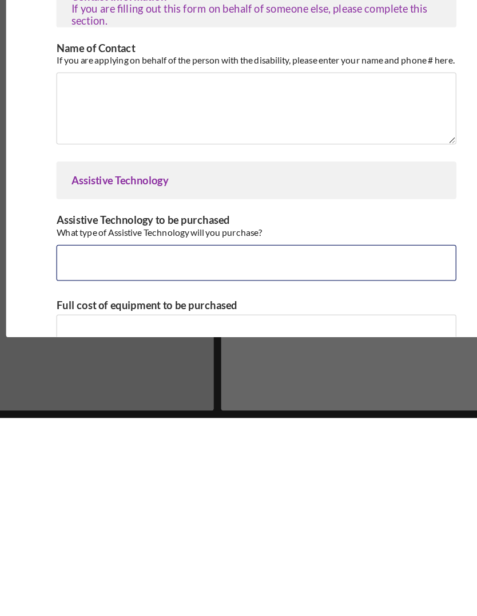
click at [86, 484] on input "Assistive Technology to be purchased" at bounding box center [239, 497] width 306 height 27
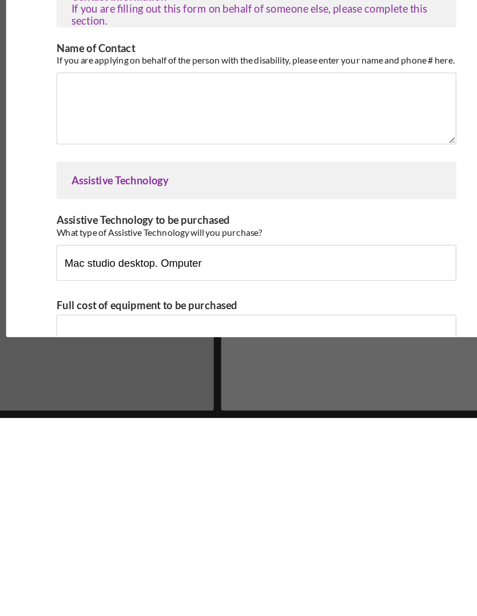
click at [336, 460] on div "Assistive Technology to be purchased What type of Assistive Technology will you…" at bounding box center [239, 469] width 306 height 18
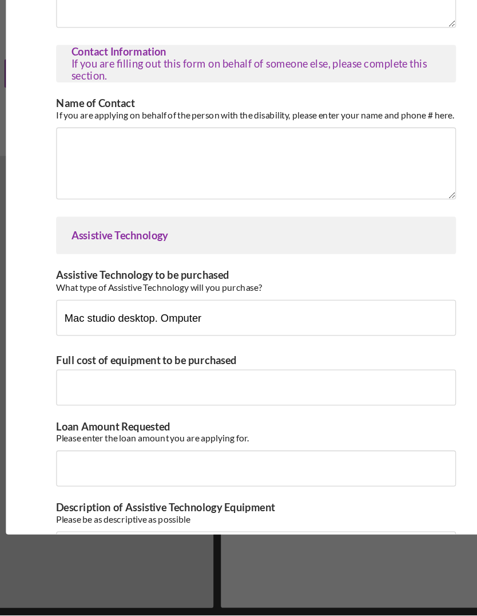
scroll to position [632, 0]
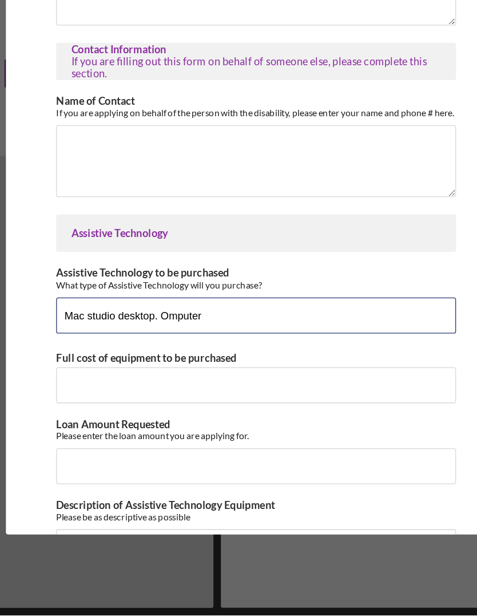
click at [128, 373] on input "Mac studio desktop. Omputer" at bounding box center [239, 386] width 306 height 27
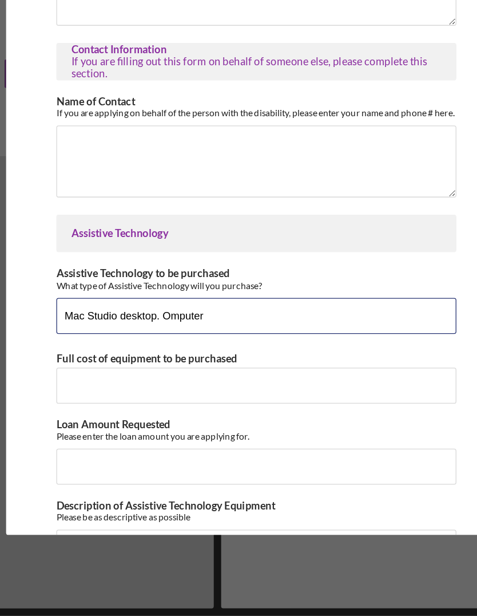
click at [213, 373] on input "Mac Studio desktop. Omputer" at bounding box center [239, 386] width 306 height 27
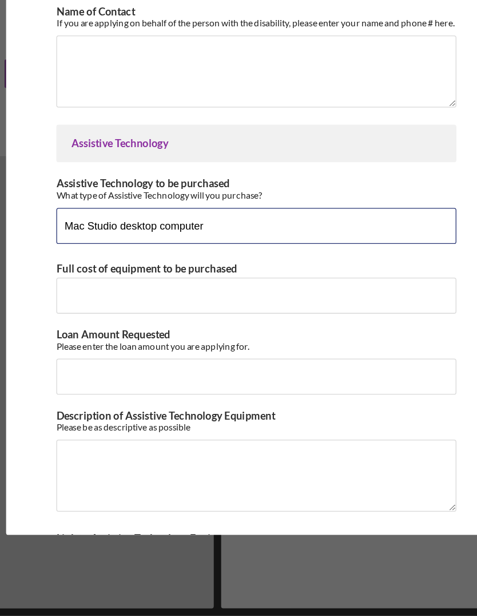
scroll to position [720, 0]
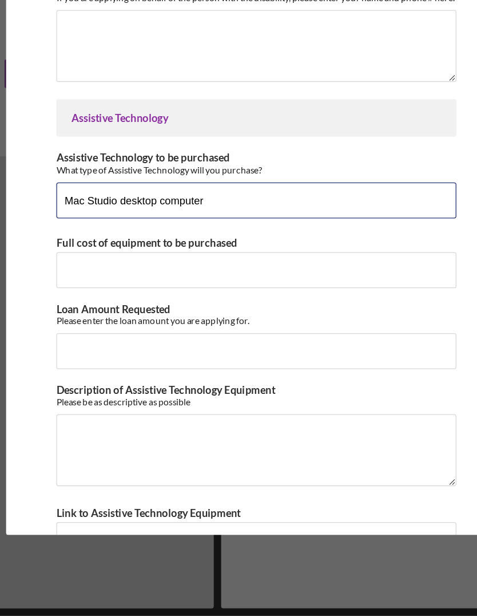
type input "Mac Studio desktop computer"
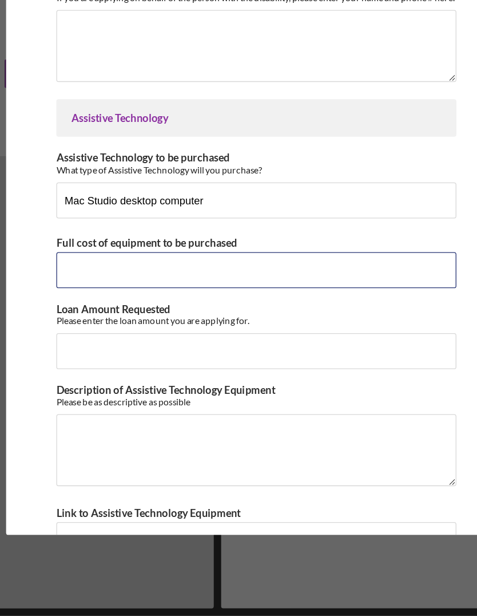
click at [86, 338] on input "Full cost of equipment to be purchased" at bounding box center [239, 351] width 306 height 27
type input "$1,999"
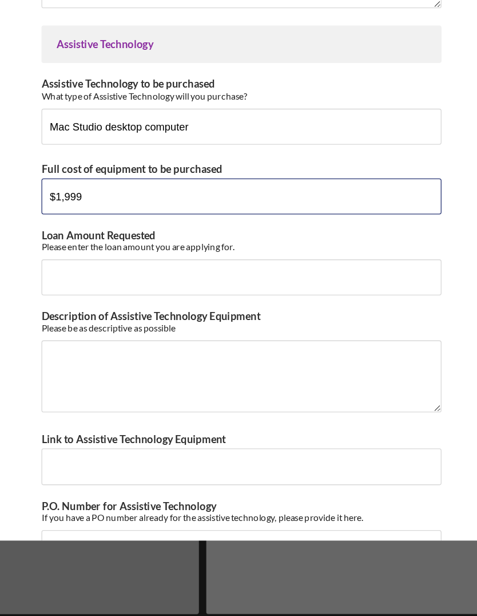
scroll to position [783, 0]
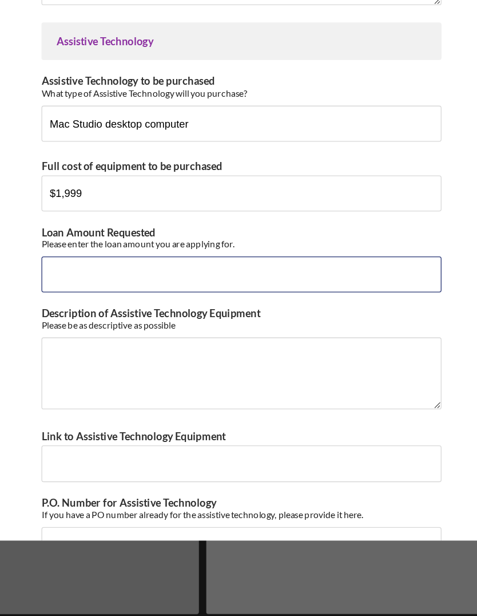
click at [86, 337] on input "Loan Amount Requested" at bounding box center [239, 350] width 306 height 27
type input "$2,000"
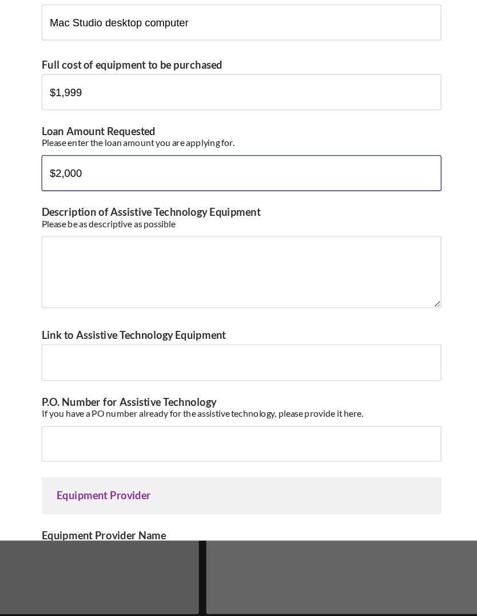
scroll to position [865, 0]
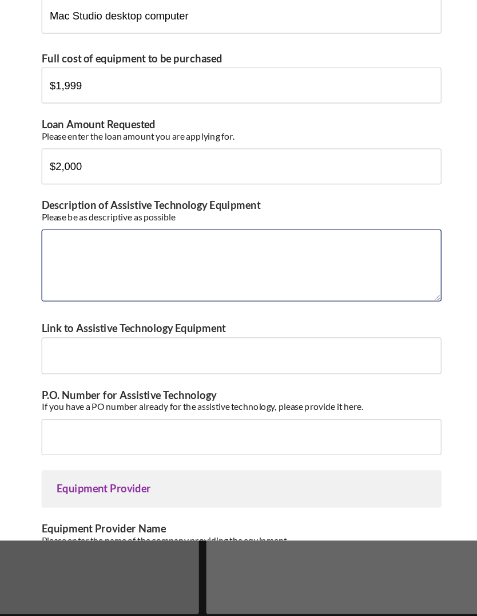
click at [86, 316] on textarea "Description of Assistive Technology Equipment" at bounding box center [239, 343] width 306 height 55
click at [221, 316] on textarea "Mac Studio desktop computer ld you prefer?" at bounding box center [239, 343] width 306 height 55
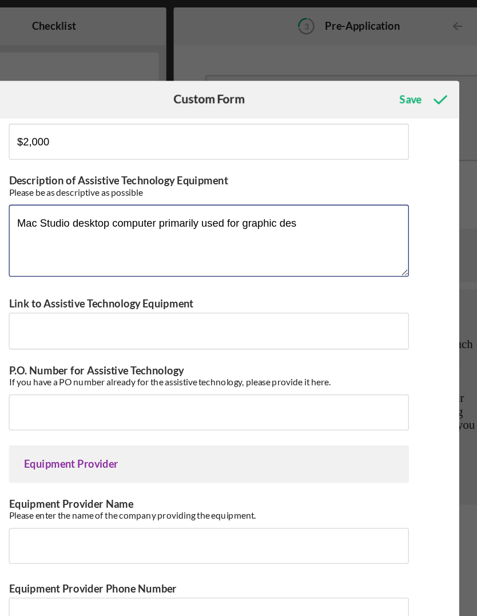
scroll to position [1025, 0]
click at [246, 185] on textarea "Mac Studio desktop computer primarily used for graphic des" at bounding box center [239, 184] width 306 height 55
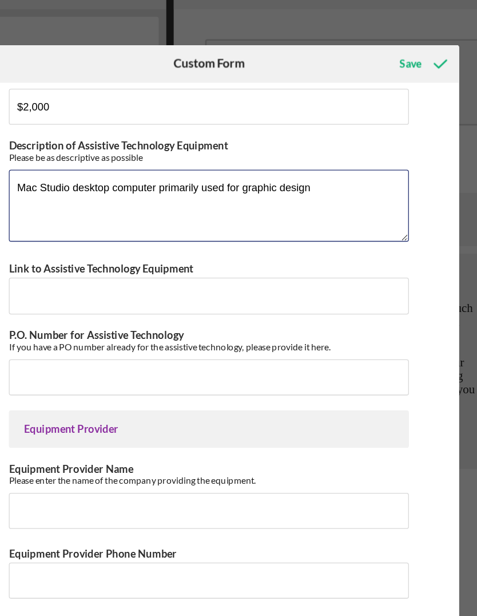
type textarea "Mac Studio desktop computer primarily used for graphic design"
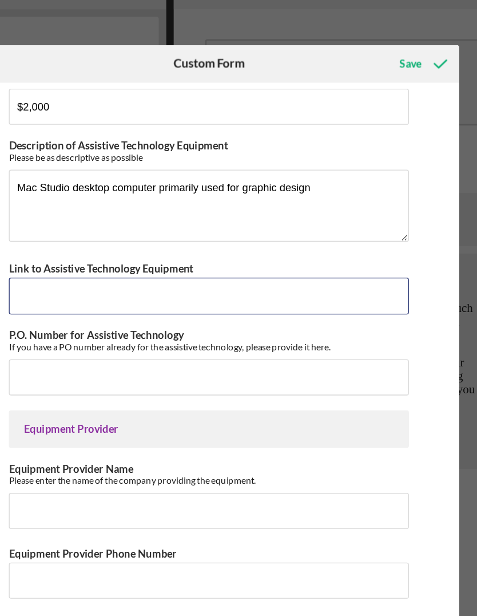
click at [86, 243] on input "Link to Assistive Technology Equipment" at bounding box center [239, 252] width 306 height 27
click at [86, 240] on input "Link to Assistive Technology Equipment" at bounding box center [239, 252] width 306 height 27
paste input "https://www.apple.com/mac-studio/"
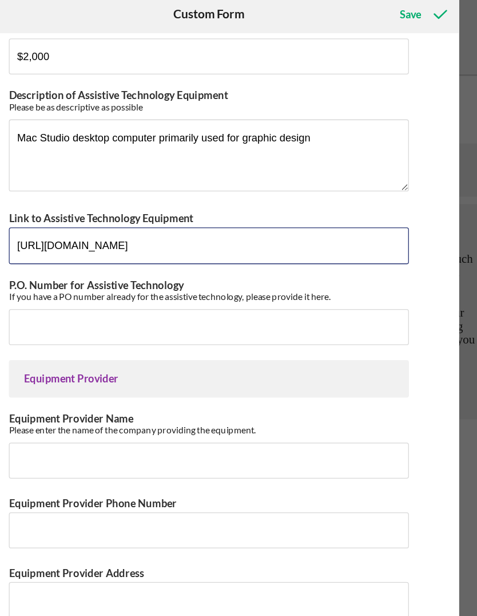
scroll to position [1044, 0]
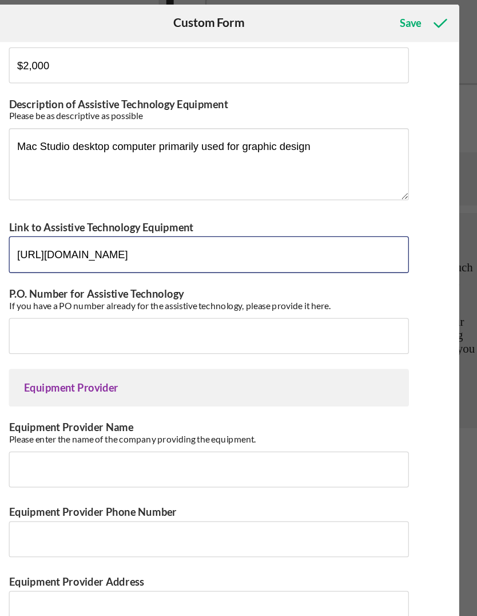
type input "https://www.apple.com/mac-studio/"
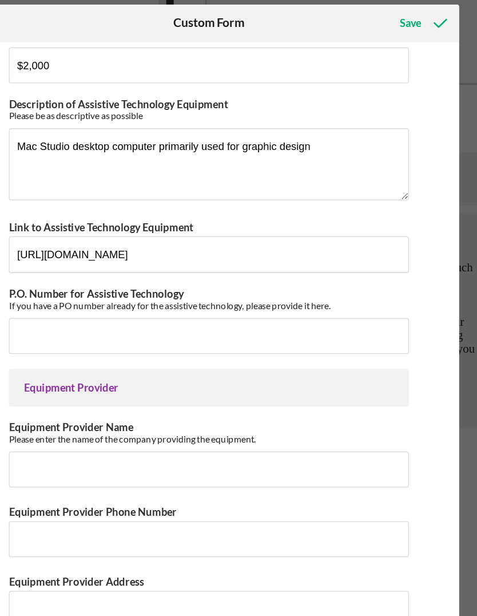
click at [86, 379] on label "Equipment Provider Name" at bounding box center [133, 384] width 95 height 10
click at [86, 403] on input "Equipment Provider Name" at bounding box center [239, 416] width 306 height 27
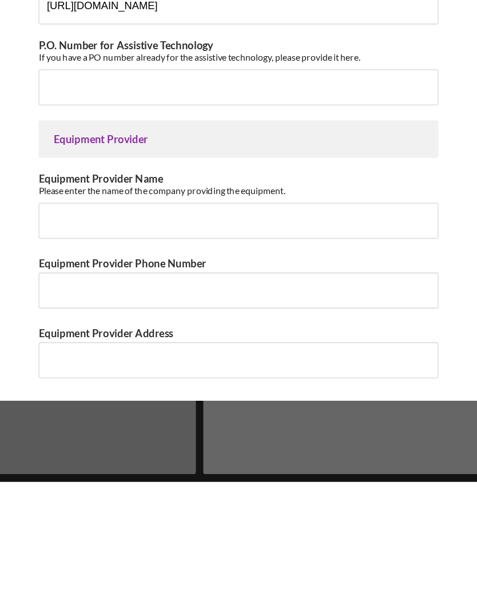
click at [36, 319] on div "Icon/Menu Close Custom Form Save *Applicant Phone # (517) 895-2248 Person provi…" at bounding box center [238, 308] width 477 height 616
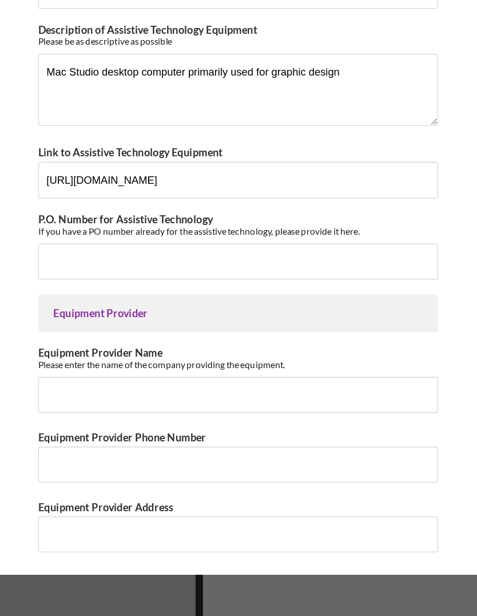
click at [47, 362] on div "*Applicant Phone # (517) 895-2248 Person providing information AT User Represen…" at bounding box center [238, 322] width 382 height 464
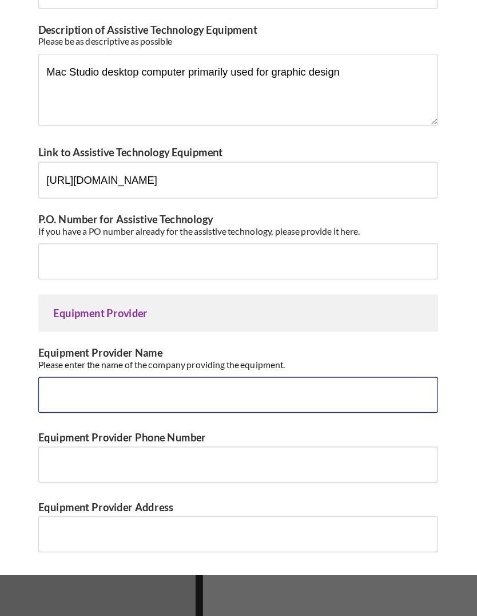
click at [86, 403] on input "Equipment Provider Name" at bounding box center [239, 416] width 306 height 27
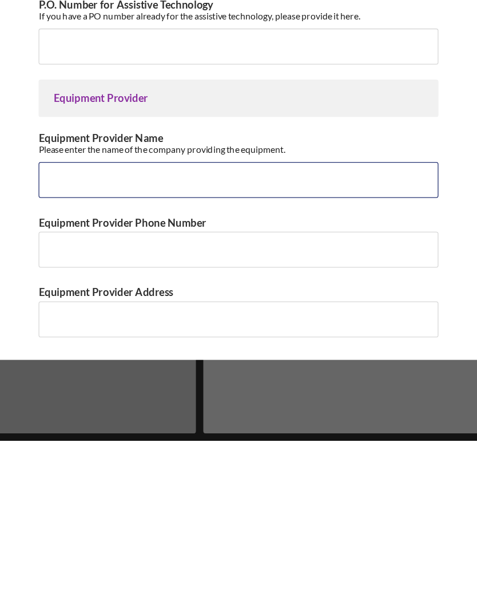
scroll to position [39, 0]
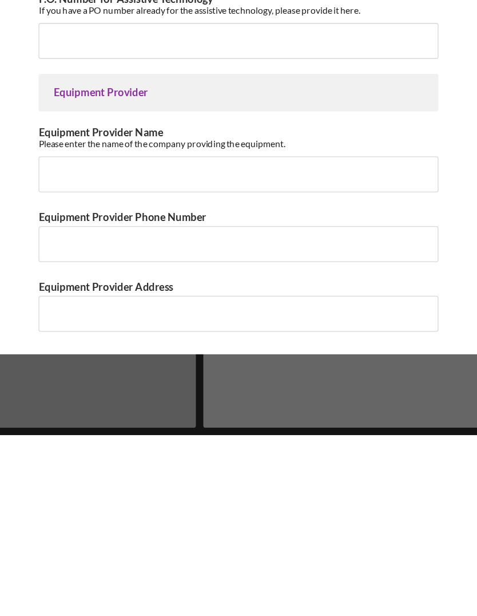
click at [30, 288] on div "Icon/Menu Close Custom Form Save *Applicant Phone # (517) 895-2248 Person provi…" at bounding box center [238, 308] width 477 height 616
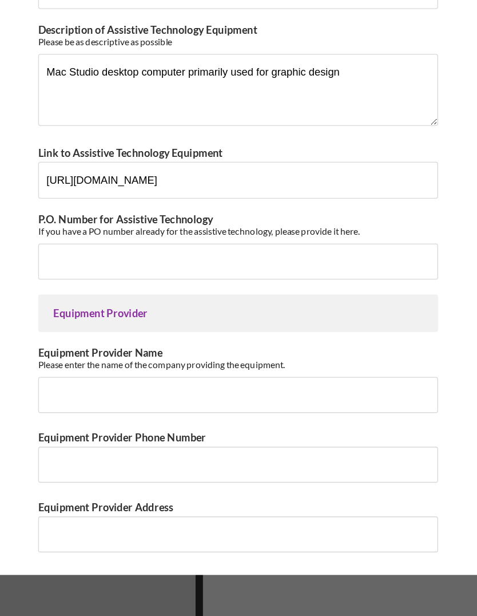
click at [47, 434] on div "*Applicant Phone # (517) 895-2248 Person providing information AT User Represen…" at bounding box center [238, 322] width 382 height 464
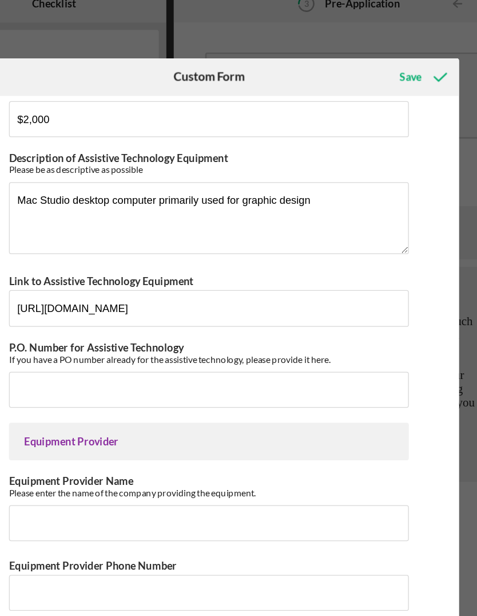
click at [385, 65] on div "Save" at bounding box center [393, 76] width 17 height 23
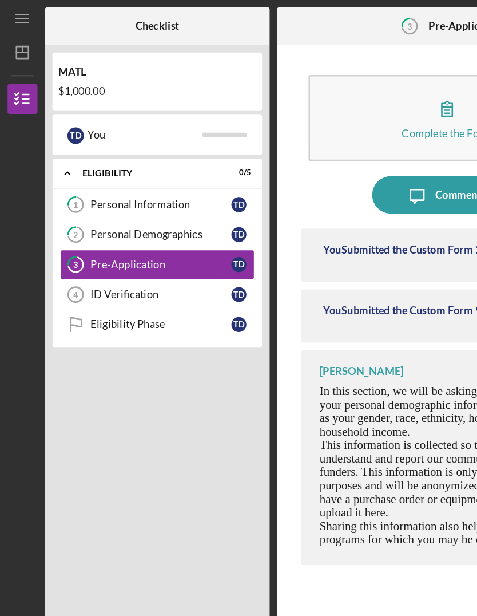
click at [84, 228] on div "ID Verification" at bounding box center [123, 224] width 108 height 9
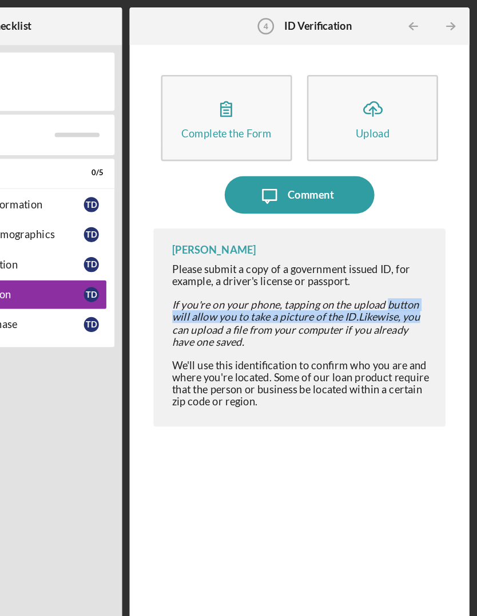
click at [236, 96] on button "Complete the Form Form" at bounding box center [286, 90] width 100 height 66
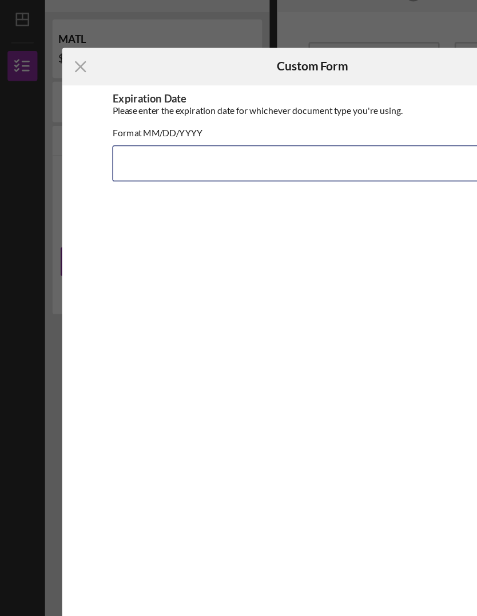
click at [108, 136] on input "Expiration Date" at bounding box center [239, 149] width 306 height 27
type input "P"
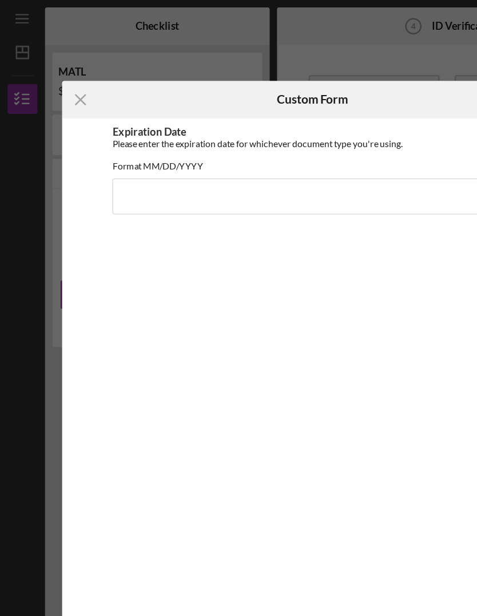
click at [106, 49] on div "Icon/Menu Close Custom Form Save Expiration Date Please enter the expiration da…" at bounding box center [238, 308] width 477 height 616
click at [56, 80] on icon "Icon/Menu Close" at bounding box center [61, 76] width 29 height 29
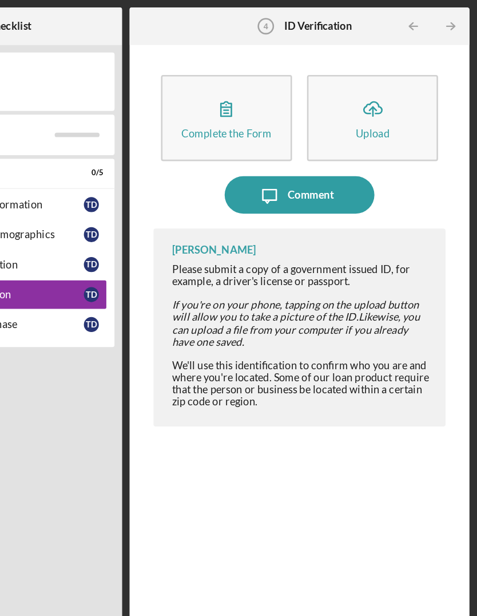
click at [251, 98] on div "Complete the Form" at bounding box center [285, 101] width 69 height 9
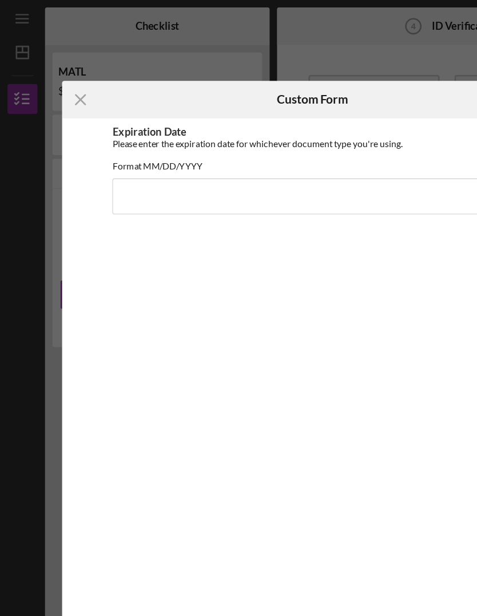
click at [53, 78] on icon "Icon/Menu Close" at bounding box center [61, 76] width 29 height 29
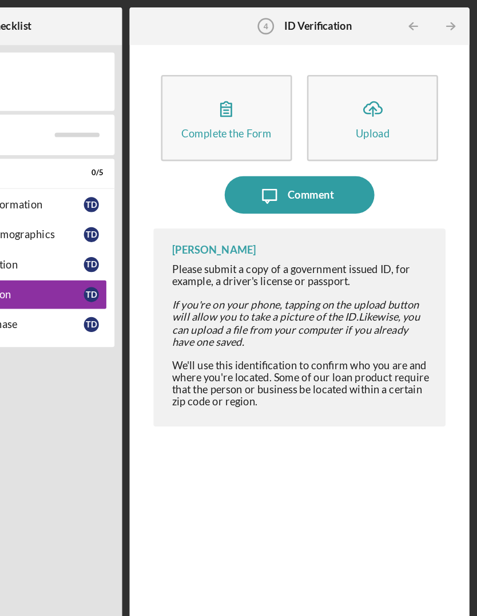
click at [347, 105] on button "Icon/Upload Upload" at bounding box center [397, 90] width 100 height 66
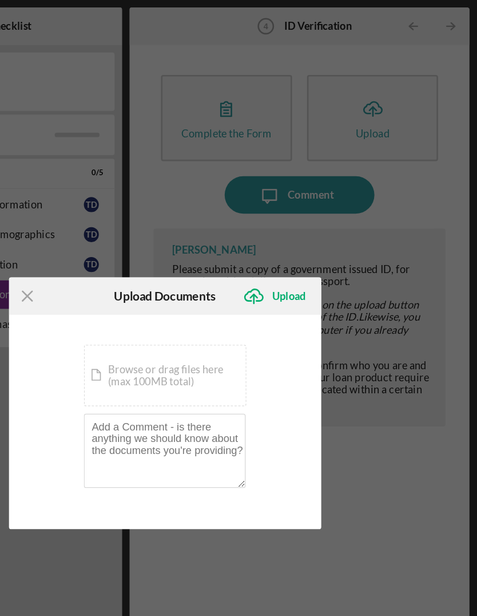
click at [363, 285] on div "Icon/Menu Close Upload Documents Icon/Upload Upload You're uploading documents …" at bounding box center [238, 308] width 477 height 616
click at [333, 348] on div "Icon/Menu Close Upload Documents Icon/Upload Upload You're uploading documents …" at bounding box center [238, 308] width 477 height 616
click at [49, 419] on div "Icon/Menu Close Upload Documents Icon/Upload Upload You're uploading documents …" at bounding box center [238, 308] width 477 height 616
click at [297, 306] on div "Icon/Menu Close Upload Documents Icon/Upload Upload You're uploading documents …" at bounding box center [238, 308] width 477 height 616
click at [120, 221] on icon "Icon/Menu Close" at bounding box center [134, 226] width 29 height 29
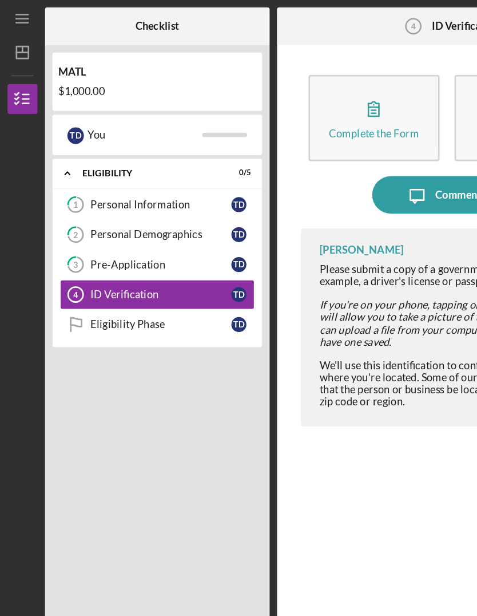
click at [49, 310] on div "Icon/Expander ELIGIBILITY 0 / 5 1 Personal Information T D 2 Personal Demograph…" at bounding box center [120, 362] width 160 height 483
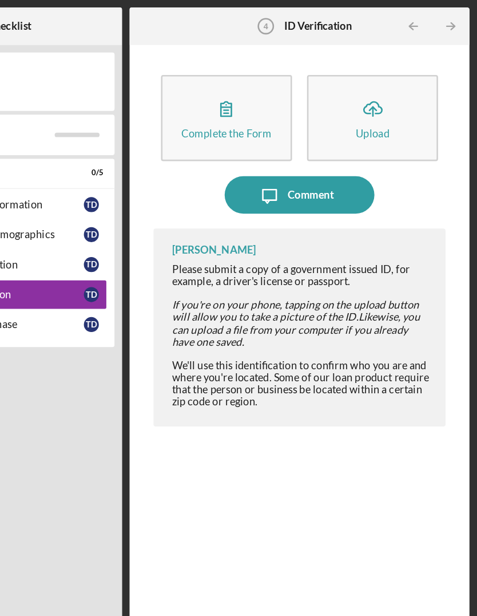
click at [236, 92] on button "Complete the Form Form" at bounding box center [286, 90] width 100 height 66
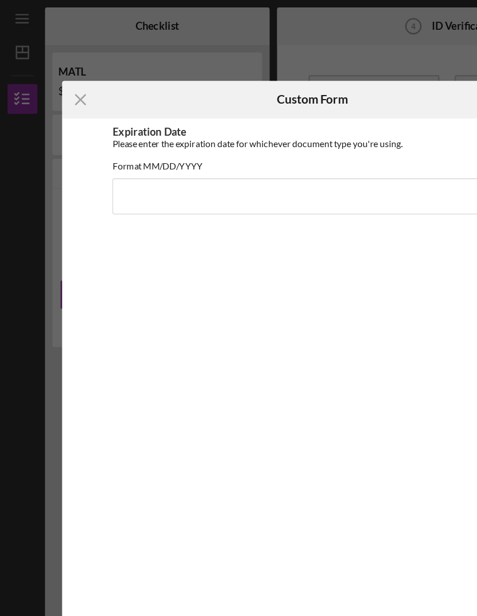
click at [92, 37] on div "Icon/Menu Close Custom Form Save Expiration Date Please enter the expiration da…" at bounding box center [238, 308] width 477 height 616
click at [50, 35] on div "Icon/Menu Close Custom Form Save Expiration Date Please enter the expiration da…" at bounding box center [238, 308] width 477 height 616
click at [61, 83] on icon "Icon/Menu Close" at bounding box center [61, 76] width 29 height 29
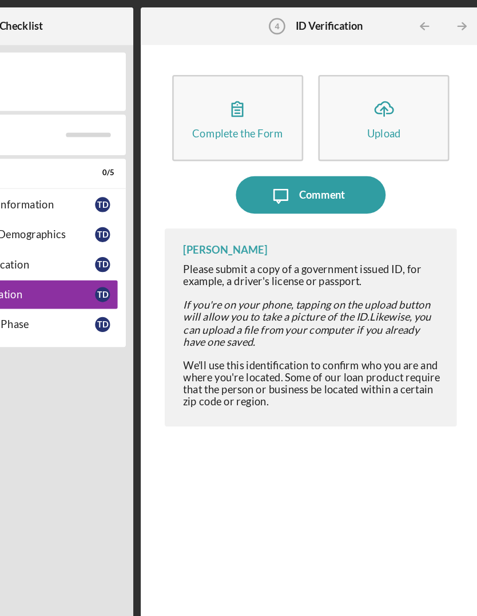
click at [279, 258] on div "Please submit a copy of a government issued ID, for example, a driver's license…" at bounding box center [343, 256] width 198 height 110
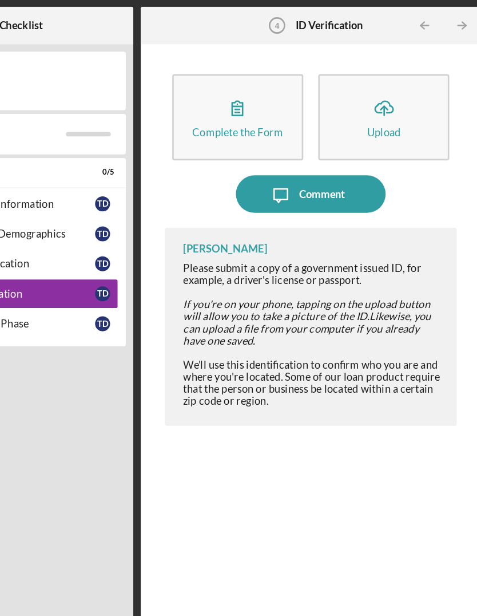
click at [279, 271] on div "Please submit a copy of a government issued ID, for example, a driver's license…" at bounding box center [343, 256] width 198 height 110
click at [281, 274] on div "Please submit a copy of a government issued ID, for example, a driver's license…" at bounding box center [343, 256] width 198 height 110
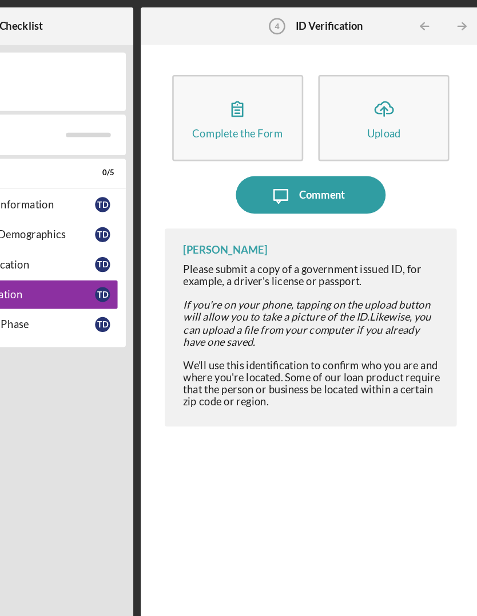
click at [236, 89] on button "Complete the Form Form" at bounding box center [286, 90] width 100 height 66
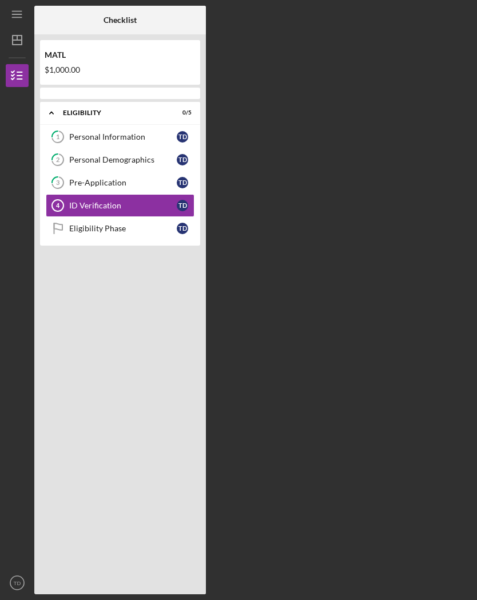
scroll to position [40, 0]
